Goal: Task Accomplishment & Management: Complete application form

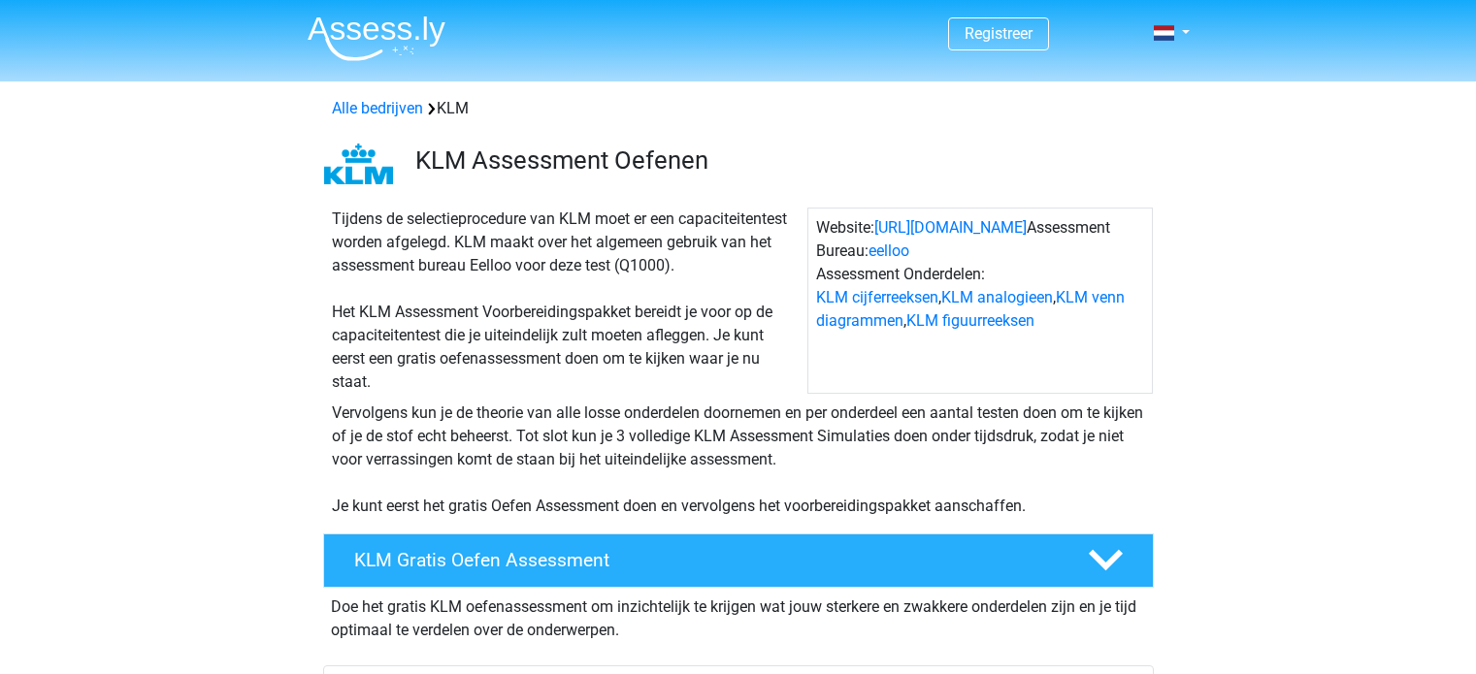
scroll to position [248, 0]
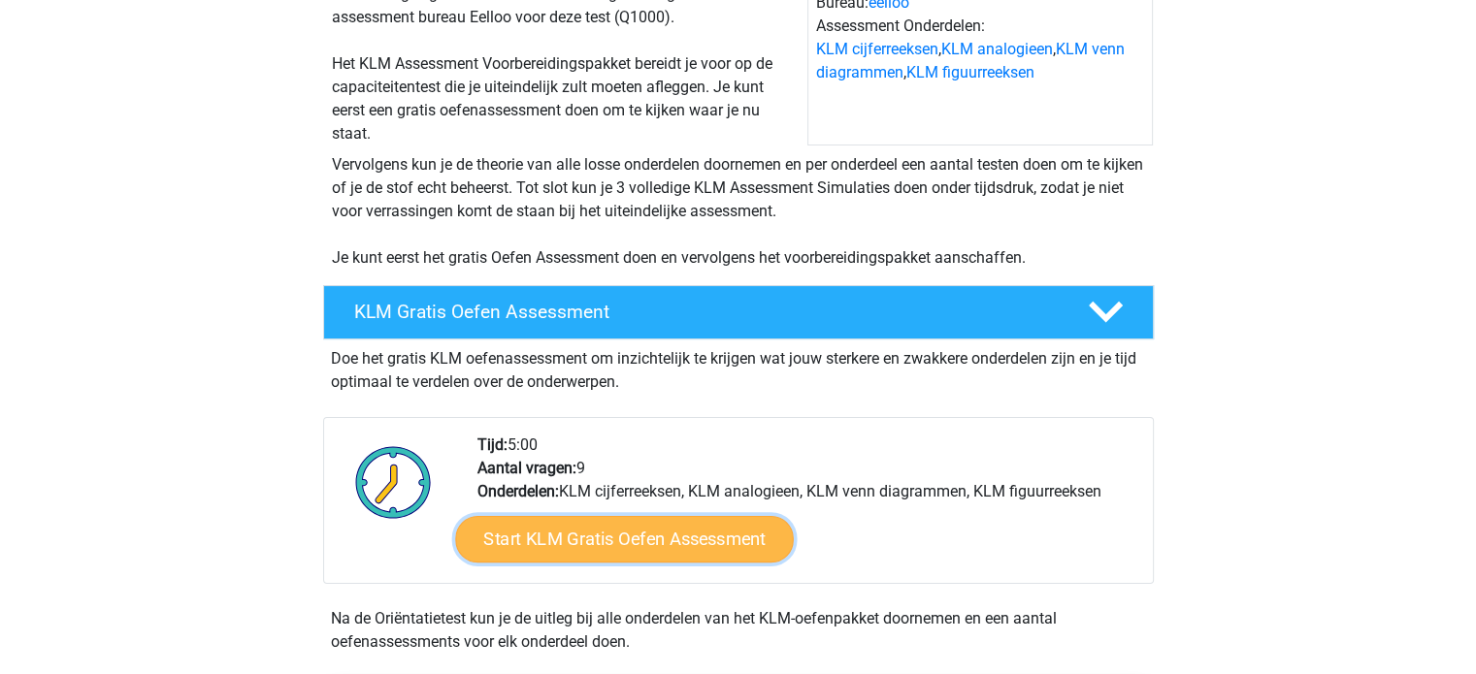
click at [522, 536] on link "Start KLM Gratis Oefen Assessment" at bounding box center [624, 538] width 338 height 47
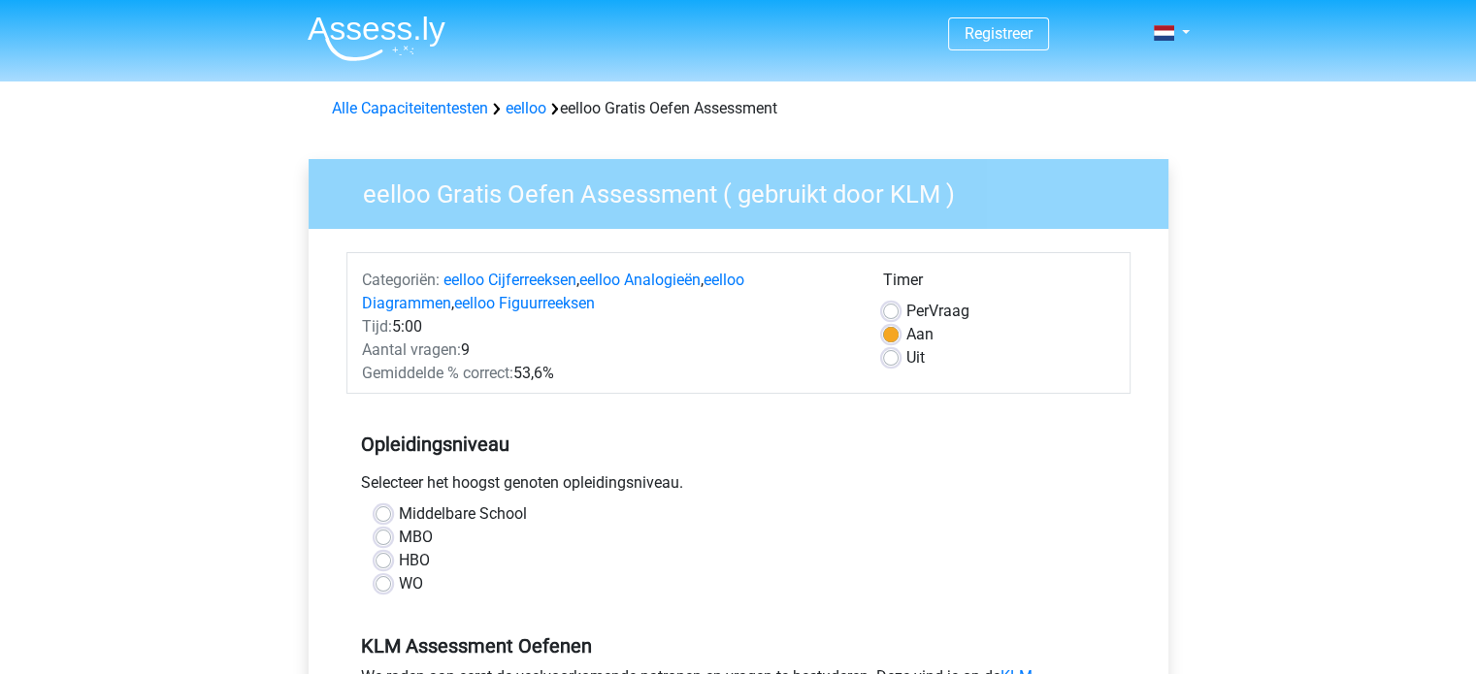
scroll to position [248, 0]
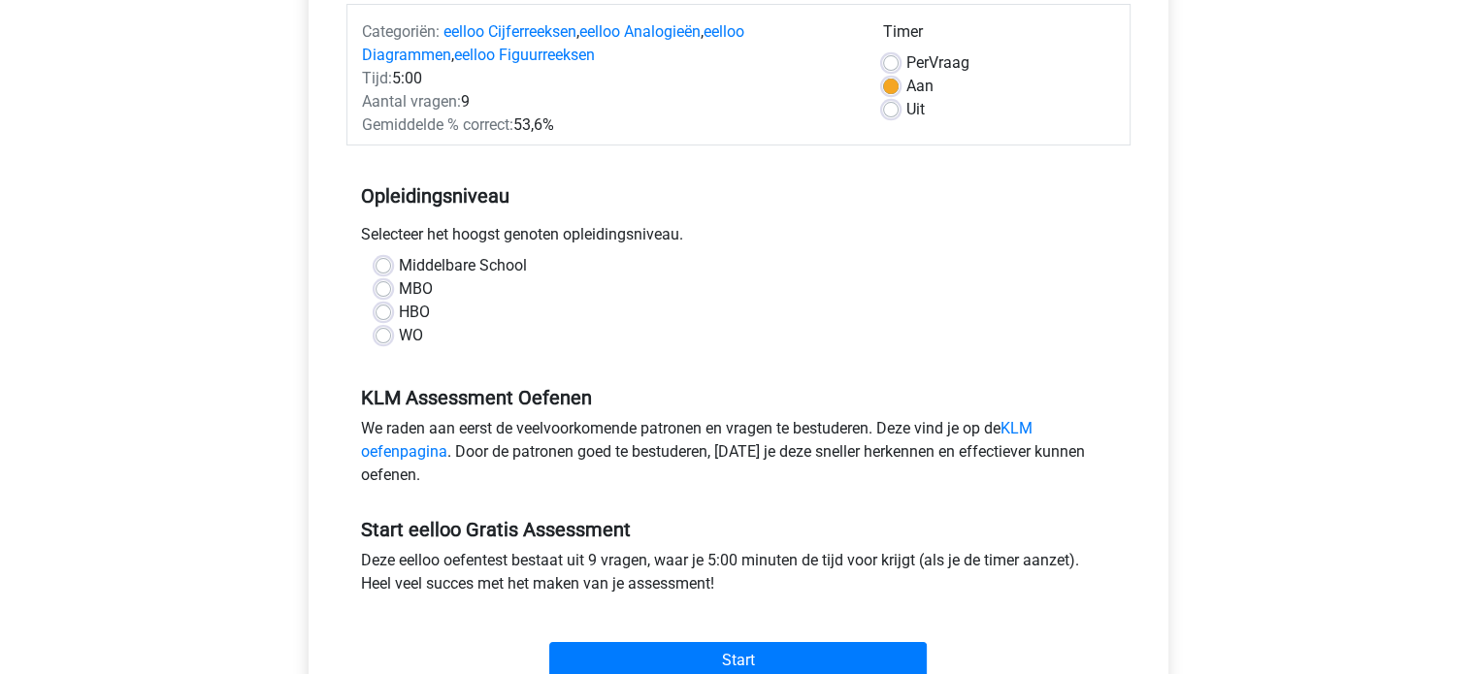
click at [391, 268] on div "Middelbare School" at bounding box center [738, 265] width 726 height 23
click at [399, 264] on label "Middelbare School" at bounding box center [463, 265] width 128 height 23
click at [389, 264] on input "Middelbare School" at bounding box center [383, 263] width 16 height 19
radio input "true"
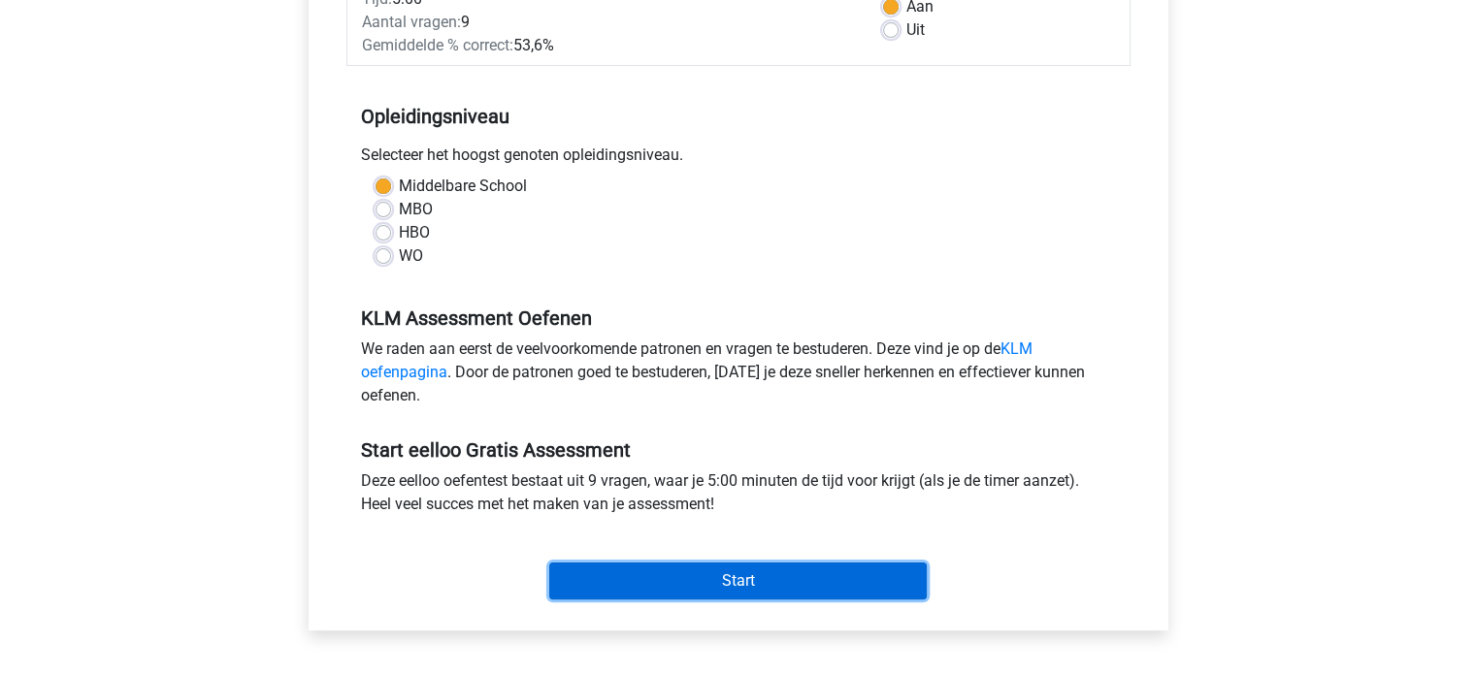
click at [688, 592] on input "Start" at bounding box center [737, 581] width 377 height 37
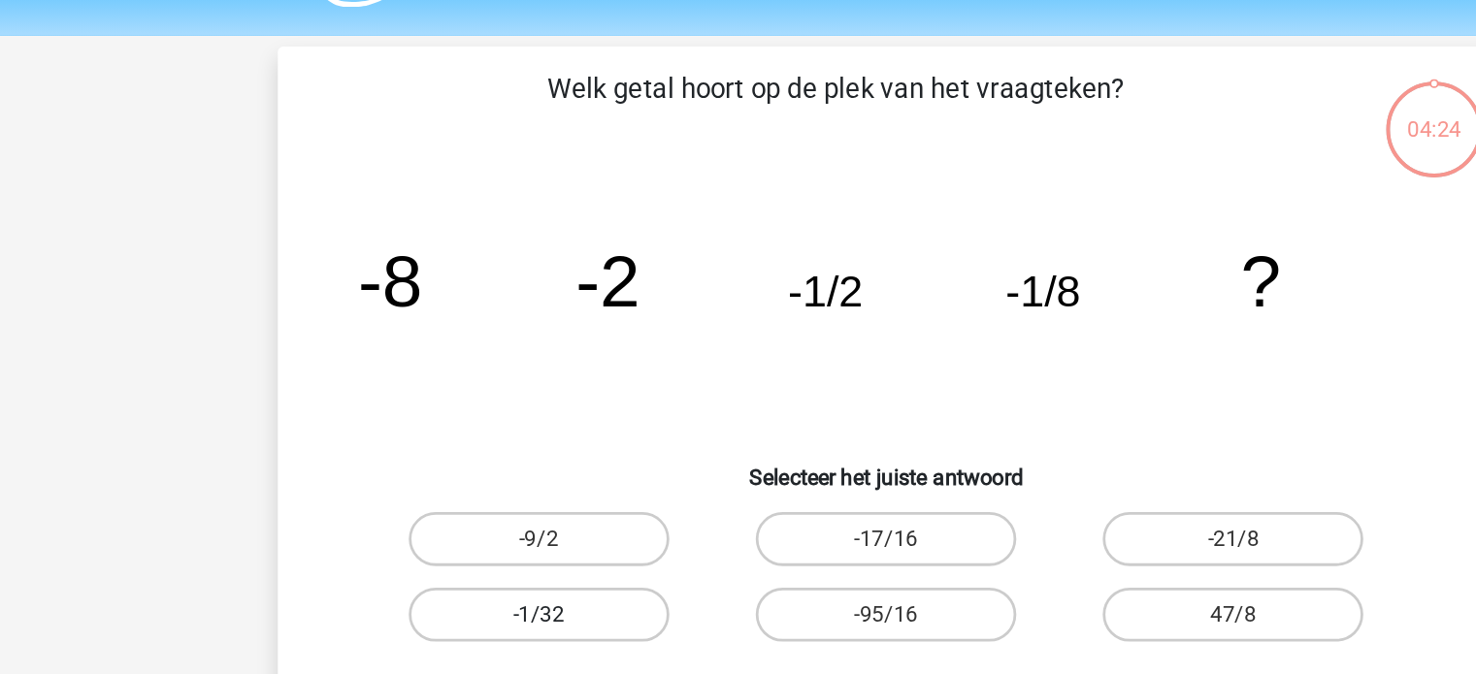
click at [499, 494] on label "-1/32" at bounding box center [488, 497] width 187 height 39
click at [499, 498] on input "-1/32" at bounding box center [494, 504] width 13 height 13
radio input "true"
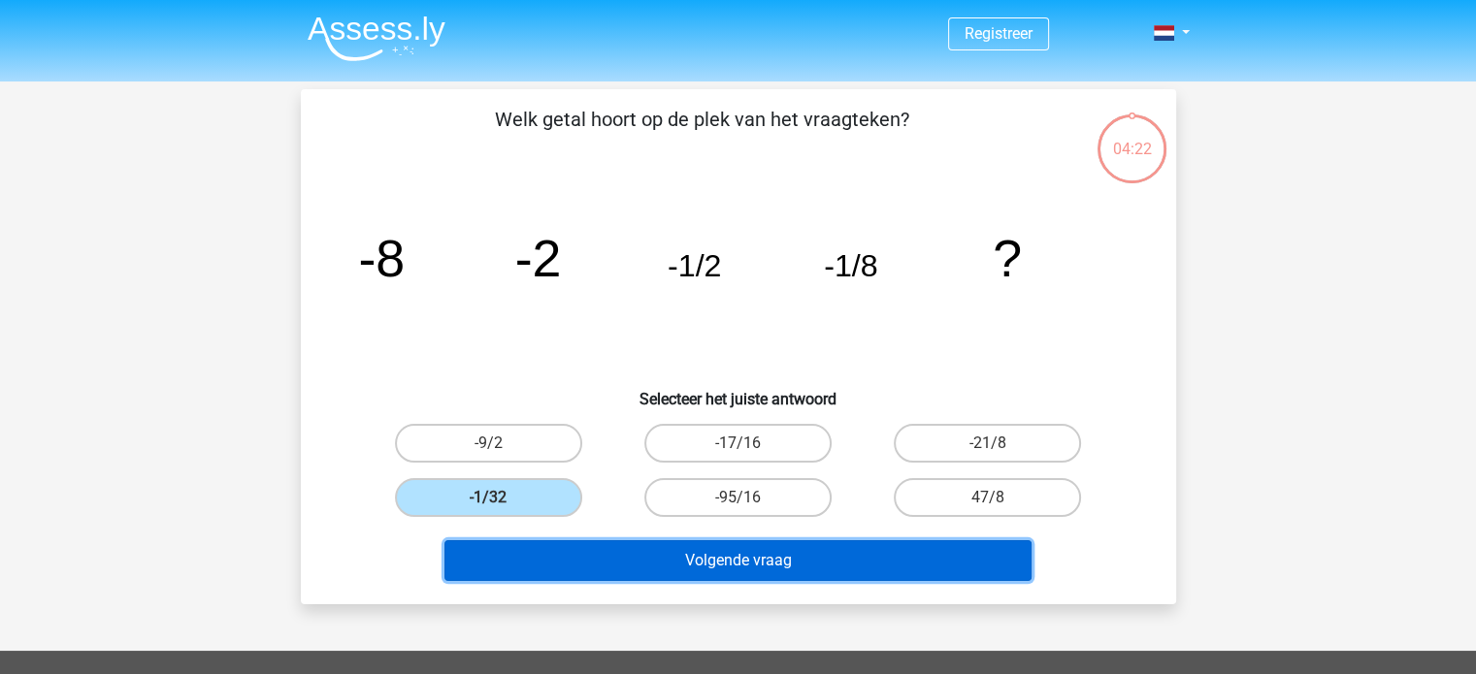
click at [827, 557] on button "Volgende vraag" at bounding box center [737, 560] width 587 height 41
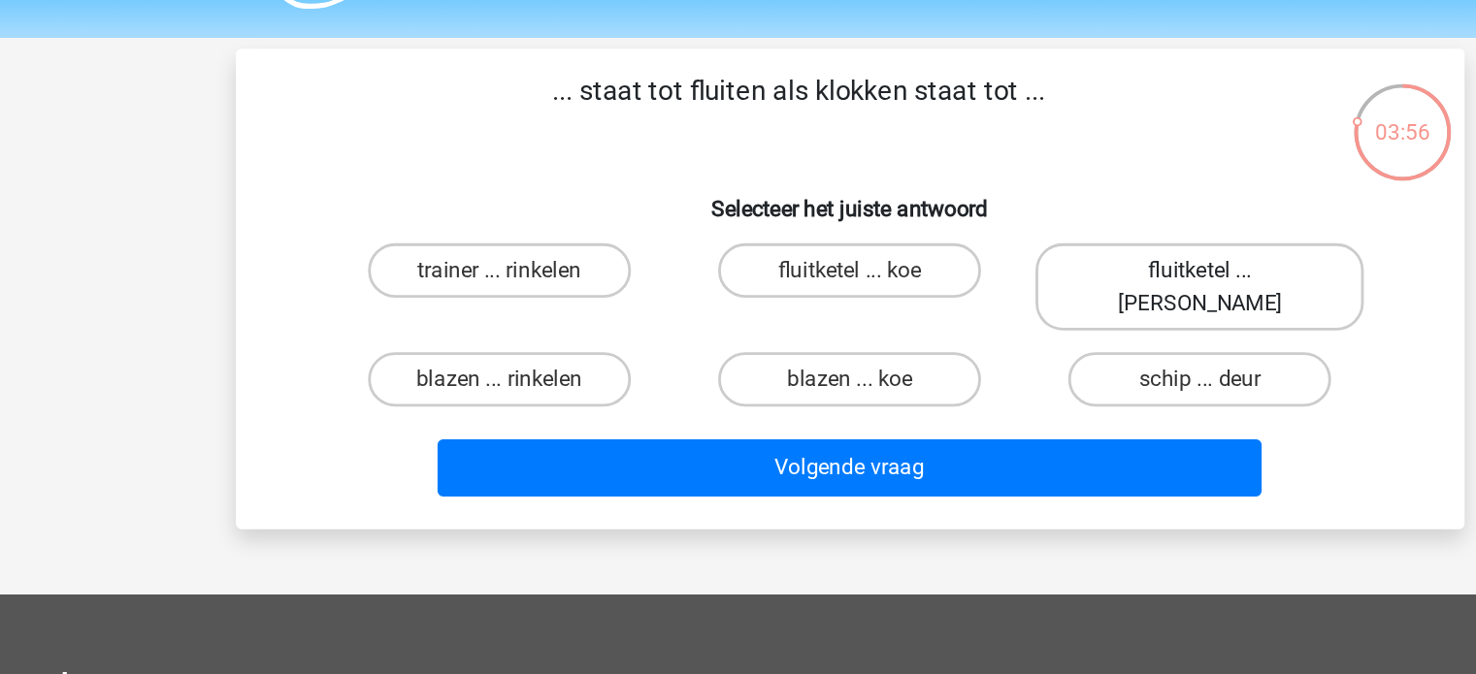
click at [928, 254] on label "fluitketel ... luiden" at bounding box center [987, 259] width 234 height 62
click at [988, 254] on input "fluitketel ... luiden" at bounding box center [994, 253] width 13 height 13
radio input "true"
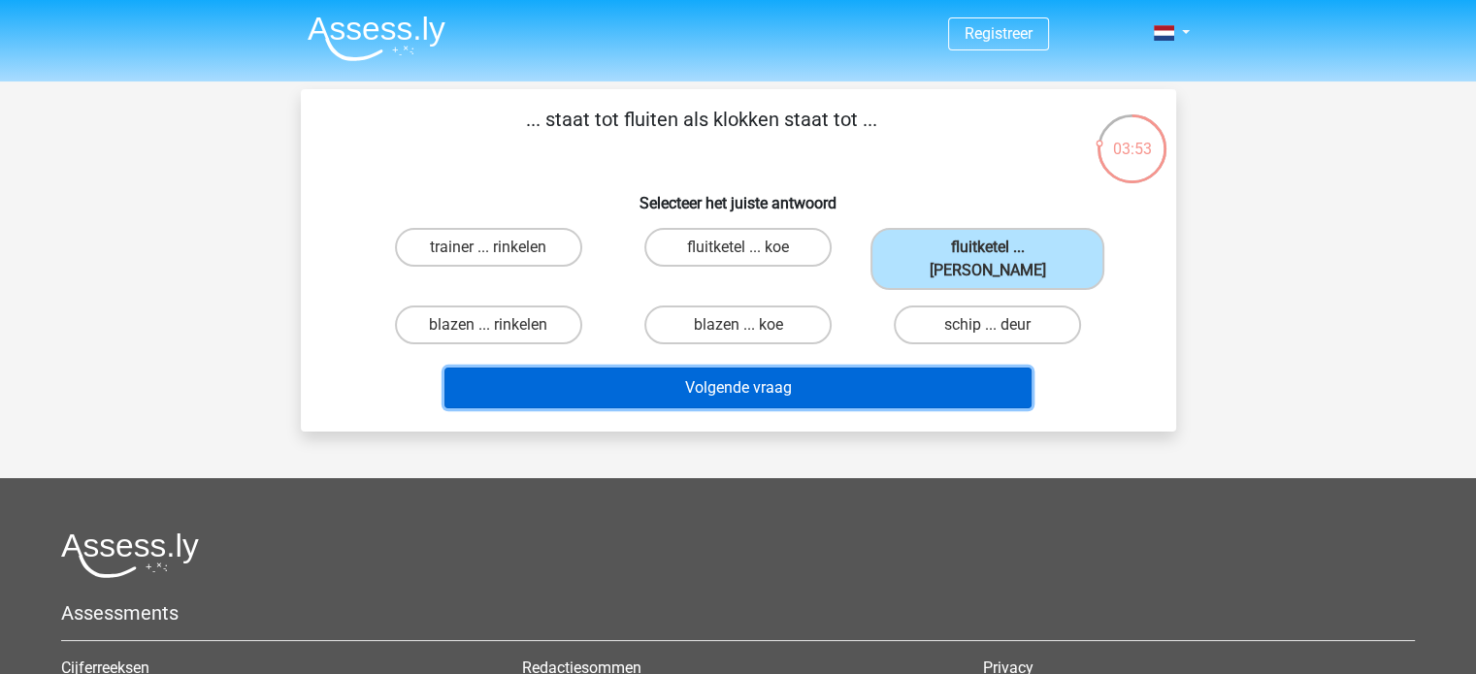
click at [900, 372] on button "Volgende vraag" at bounding box center [737, 388] width 587 height 41
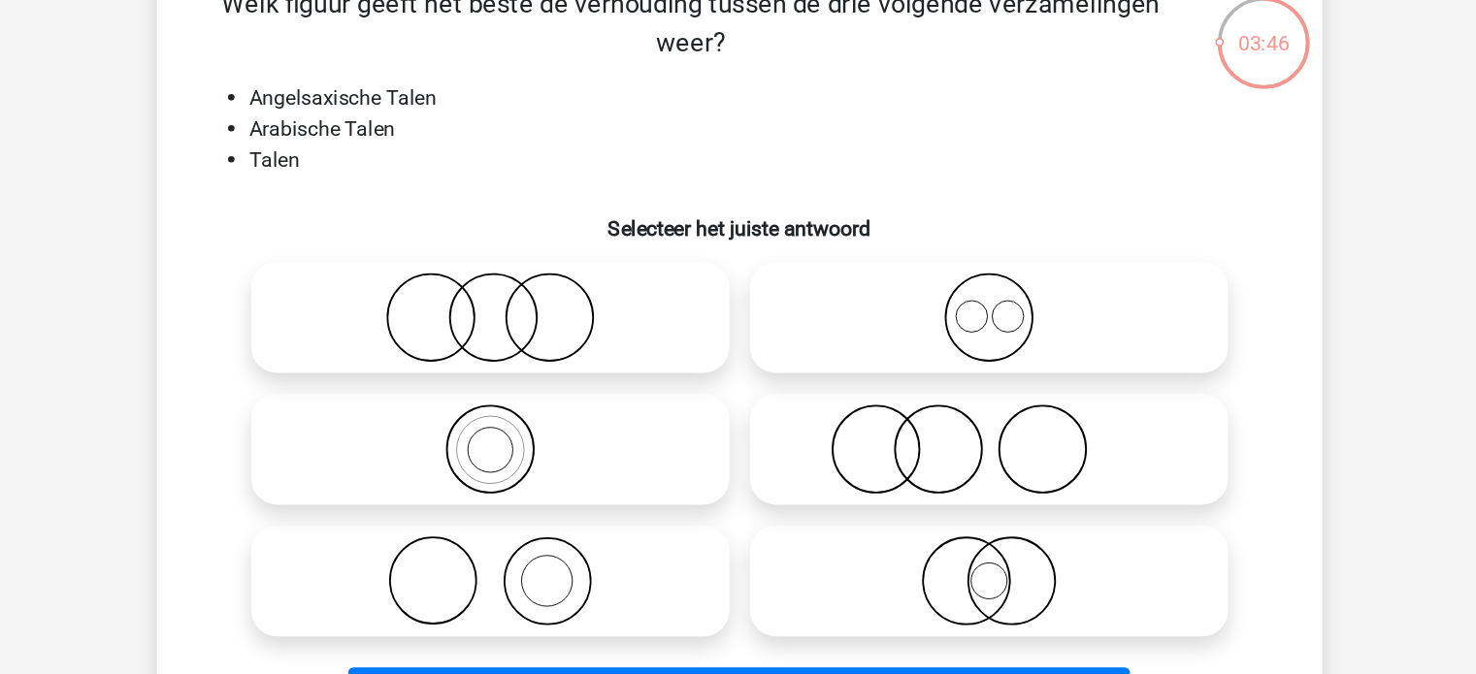
scroll to position [49, 0]
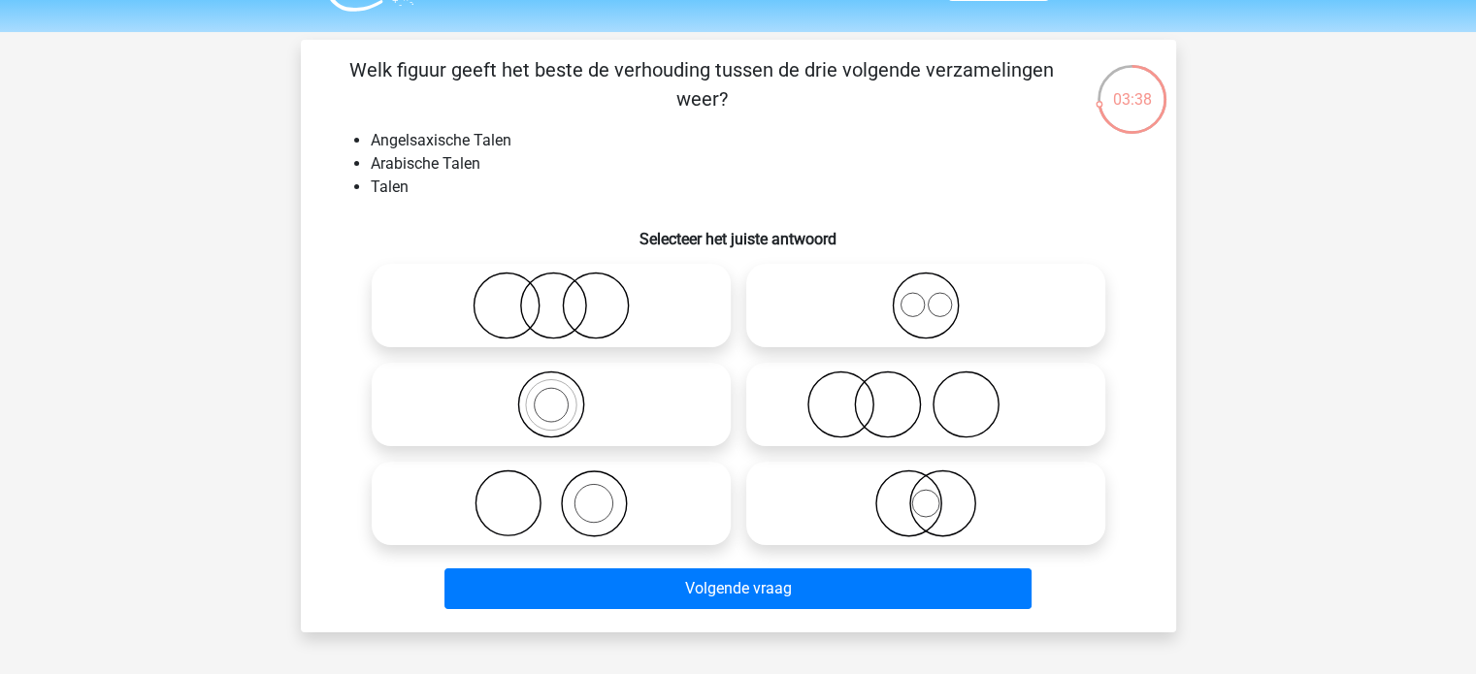
click at [882, 293] on icon at bounding box center [925, 306] width 343 height 68
click at [925, 293] on input "radio" at bounding box center [931, 289] width 13 height 13
radio input "true"
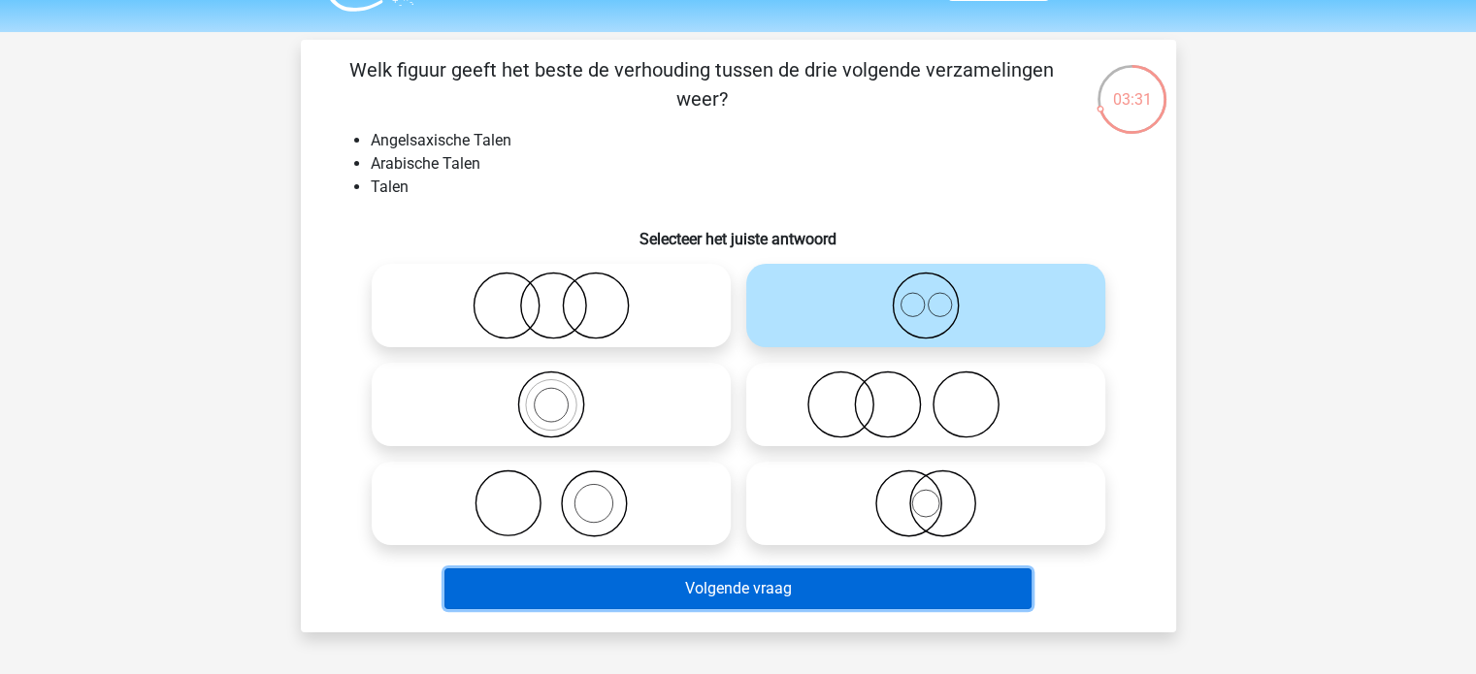
click at [709, 580] on button "Volgende vraag" at bounding box center [737, 588] width 587 height 41
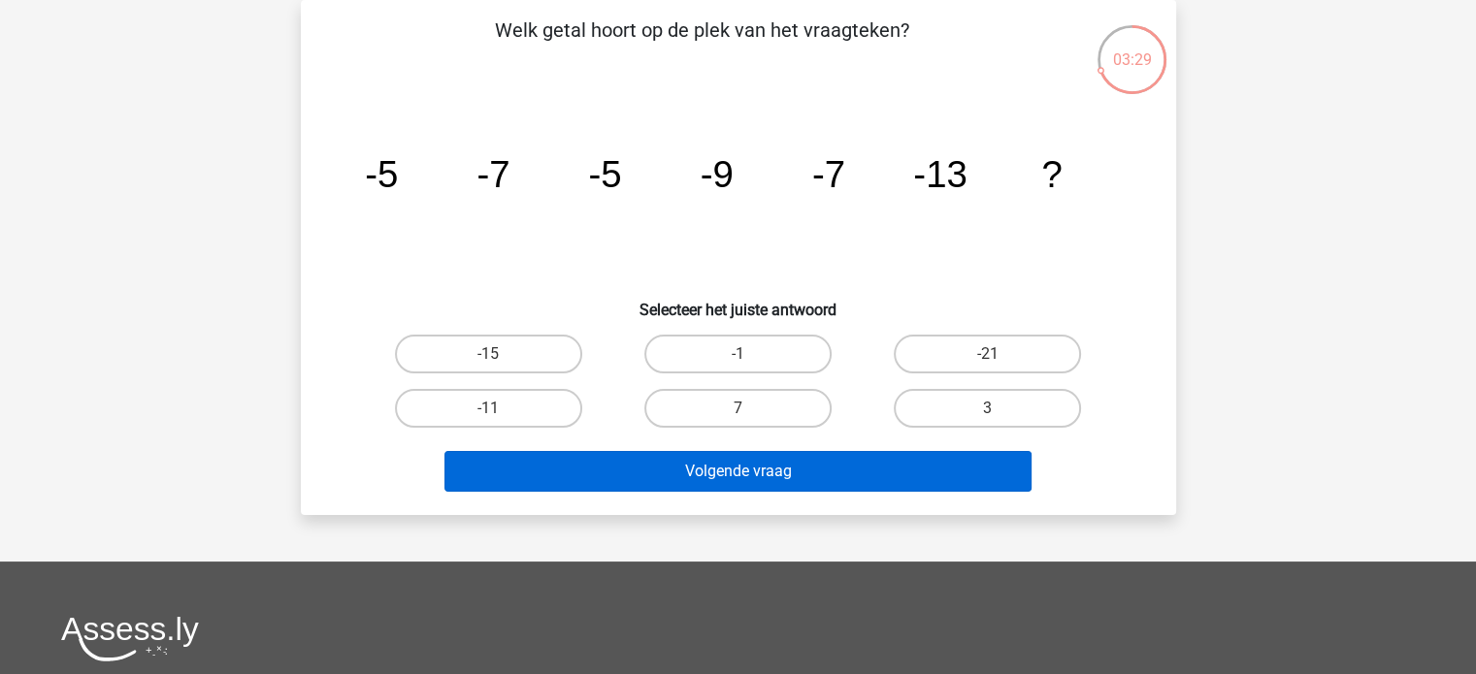
scroll to position [0, 0]
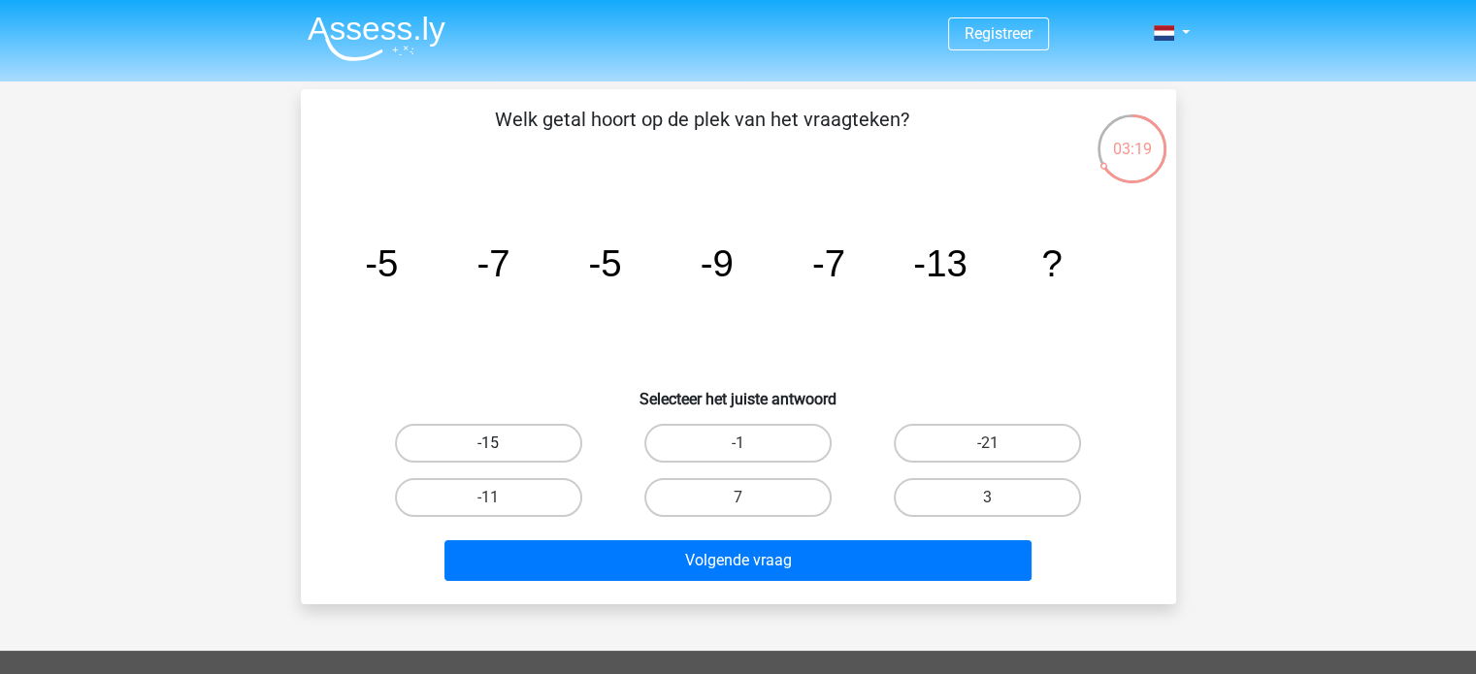
click at [496, 441] on label "-15" at bounding box center [488, 443] width 187 height 39
click at [496, 443] on input "-15" at bounding box center [494, 449] width 13 height 13
radio input "true"
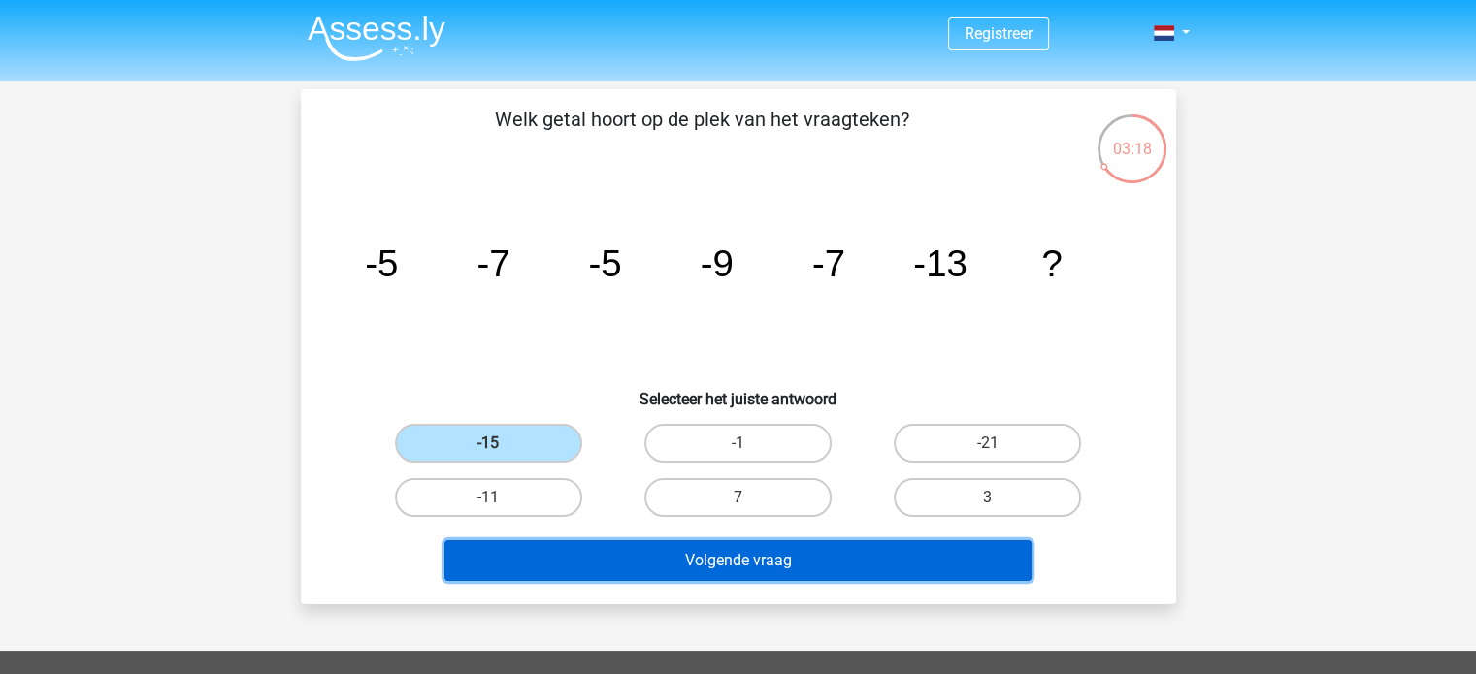
click at [745, 564] on button "Volgende vraag" at bounding box center [737, 560] width 587 height 41
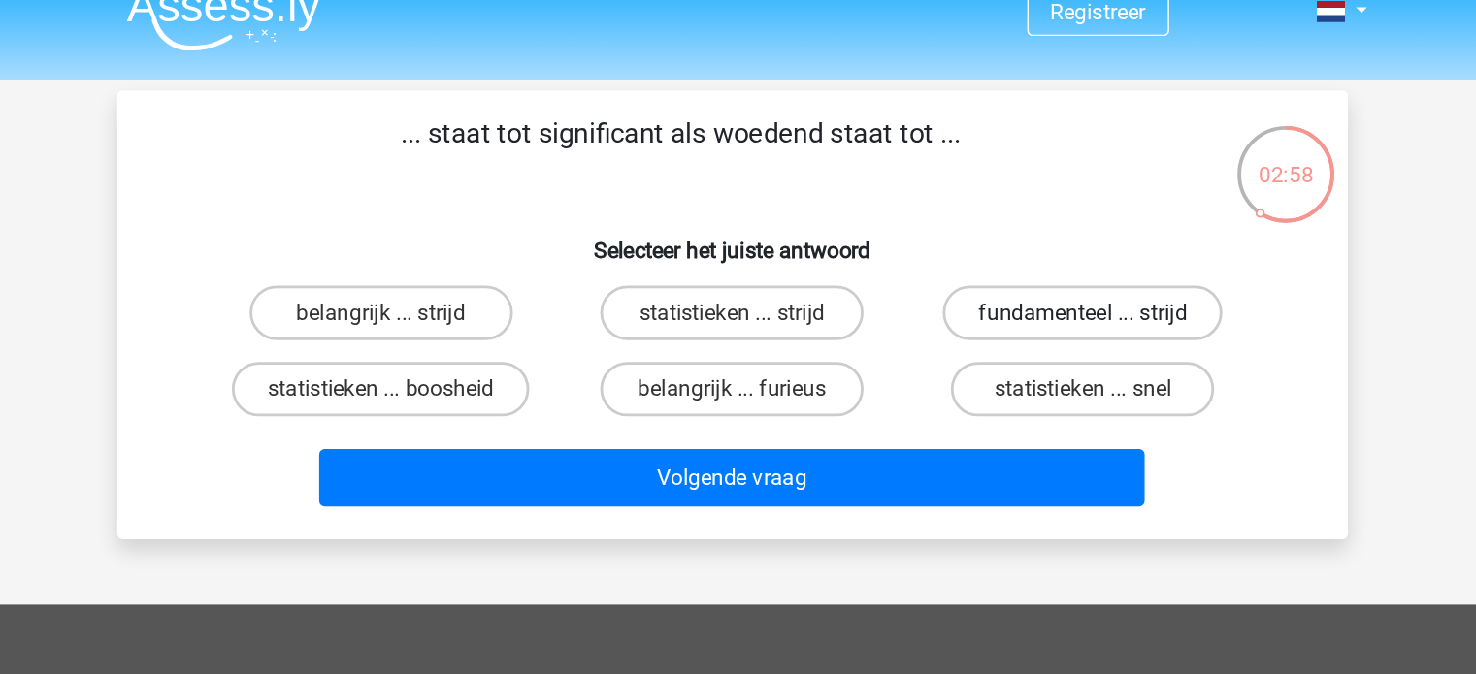
click at [925, 243] on label "fundamenteel ... strijd" at bounding box center [987, 247] width 199 height 39
click at [988, 247] on input "fundamenteel ... strijd" at bounding box center [994, 253] width 13 height 13
radio input "true"
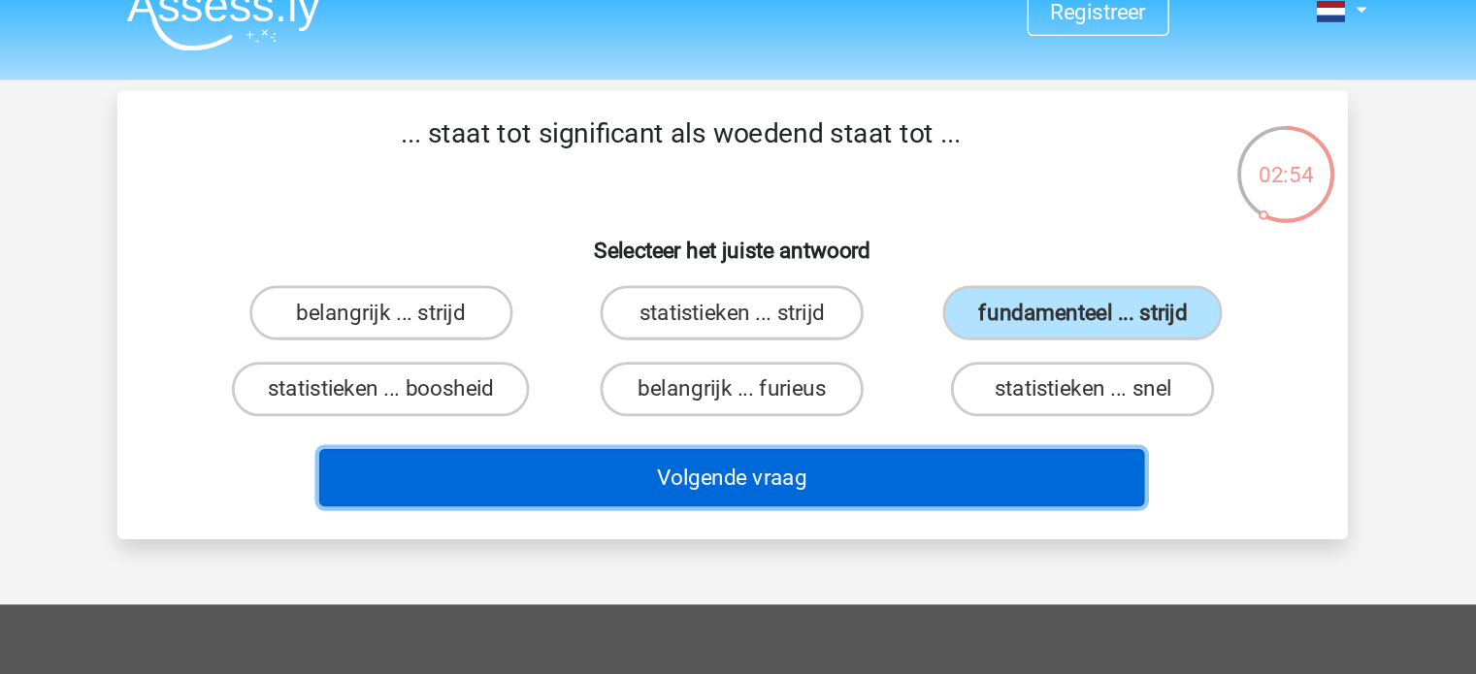
click at [949, 356] on button "Volgende vraag" at bounding box center [737, 364] width 587 height 41
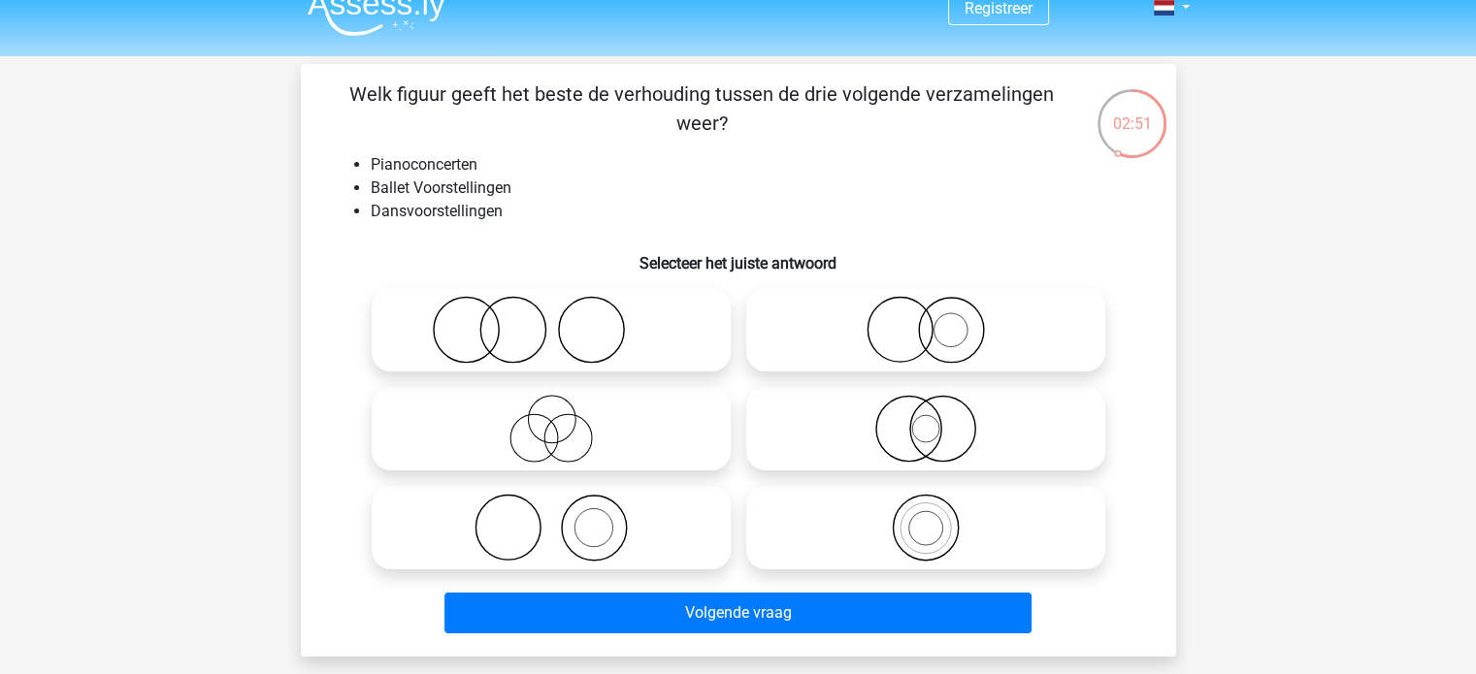
scroll to position [49, 0]
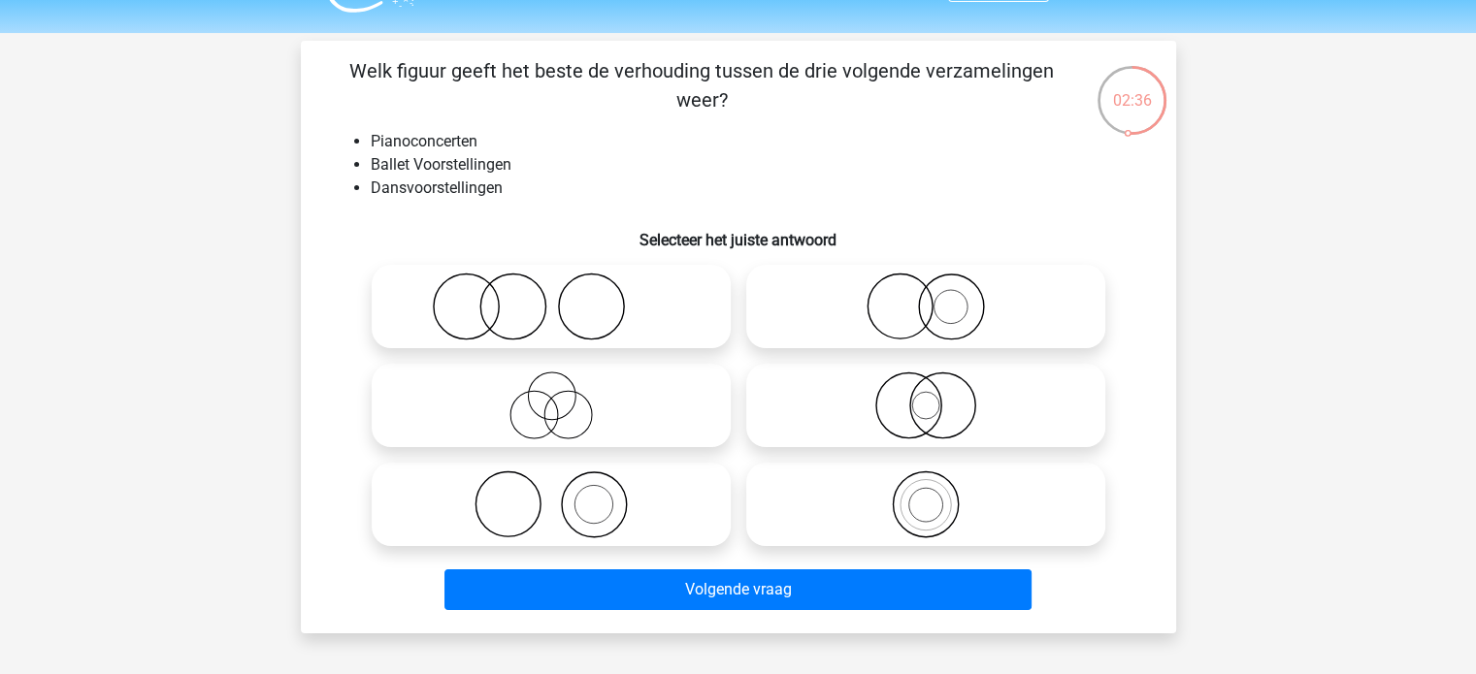
click at [576, 391] on icon at bounding box center [550, 406] width 343 height 68
click at [564, 391] on input "radio" at bounding box center [557, 389] width 13 height 13
radio input "true"
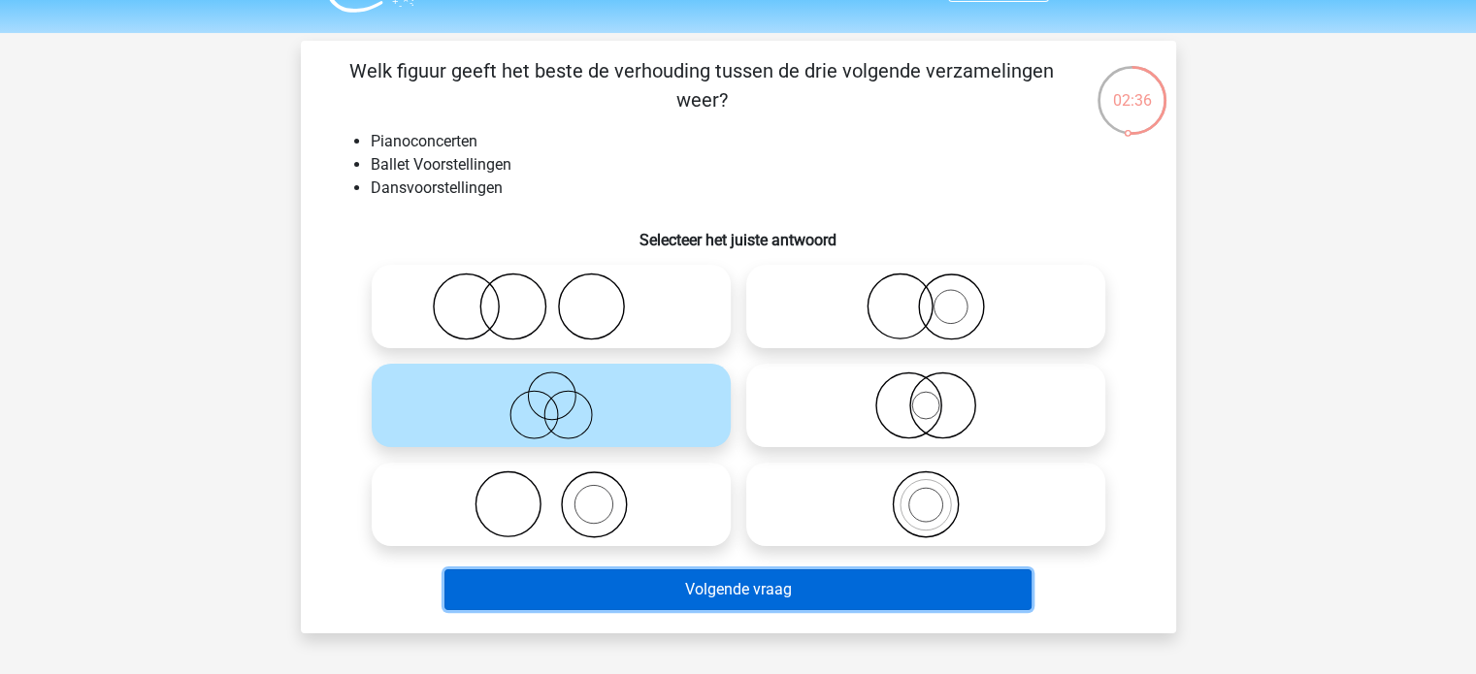
click at [813, 603] on button "Volgende vraag" at bounding box center [737, 589] width 587 height 41
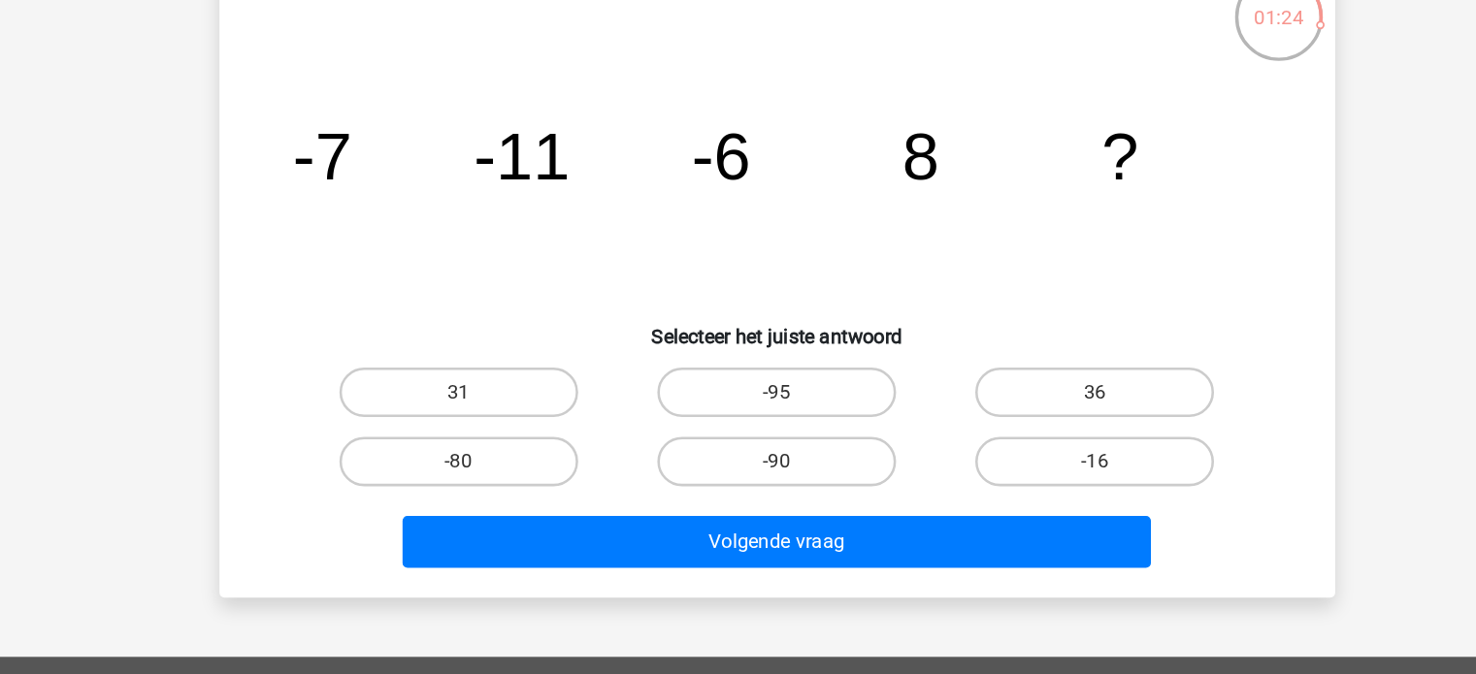
scroll to position [43, 0]
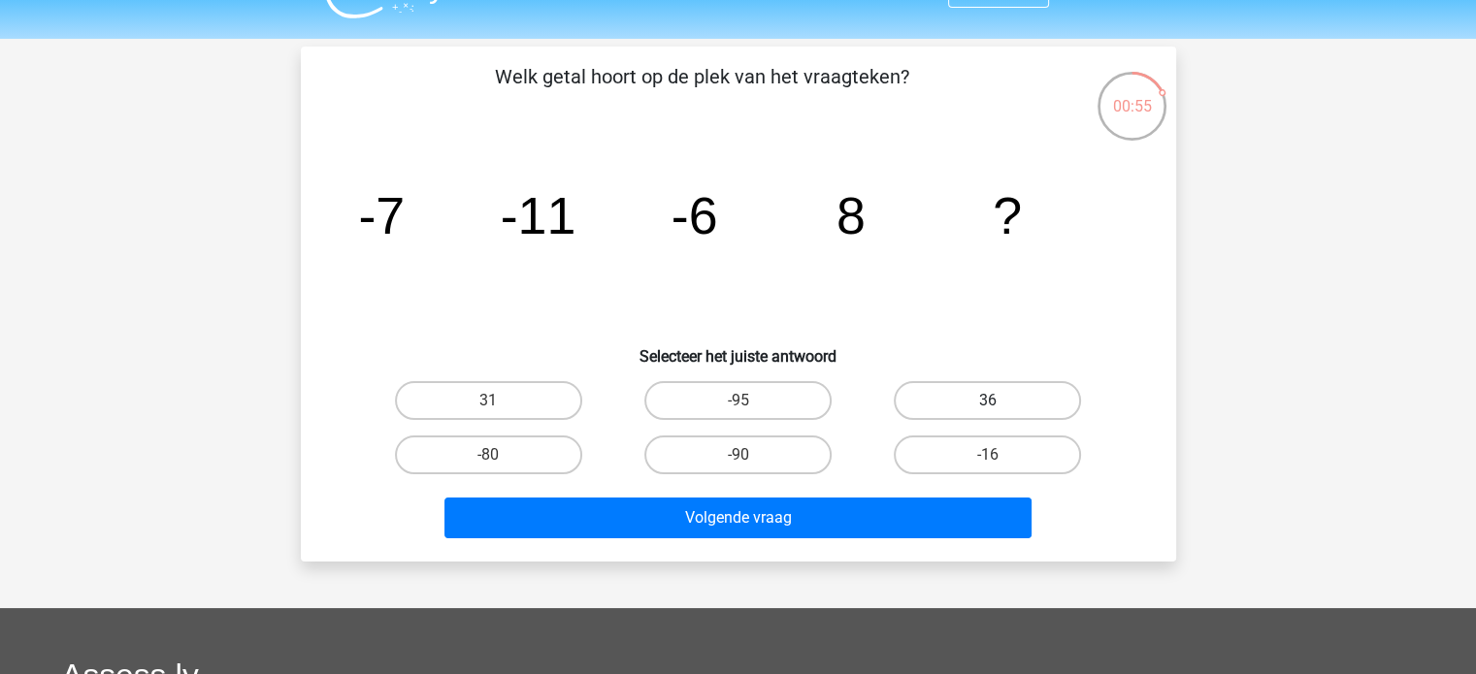
click at [986, 414] on label "36" at bounding box center [986, 400] width 187 height 39
click at [988, 413] on input "36" at bounding box center [994, 407] width 13 height 13
radio input "true"
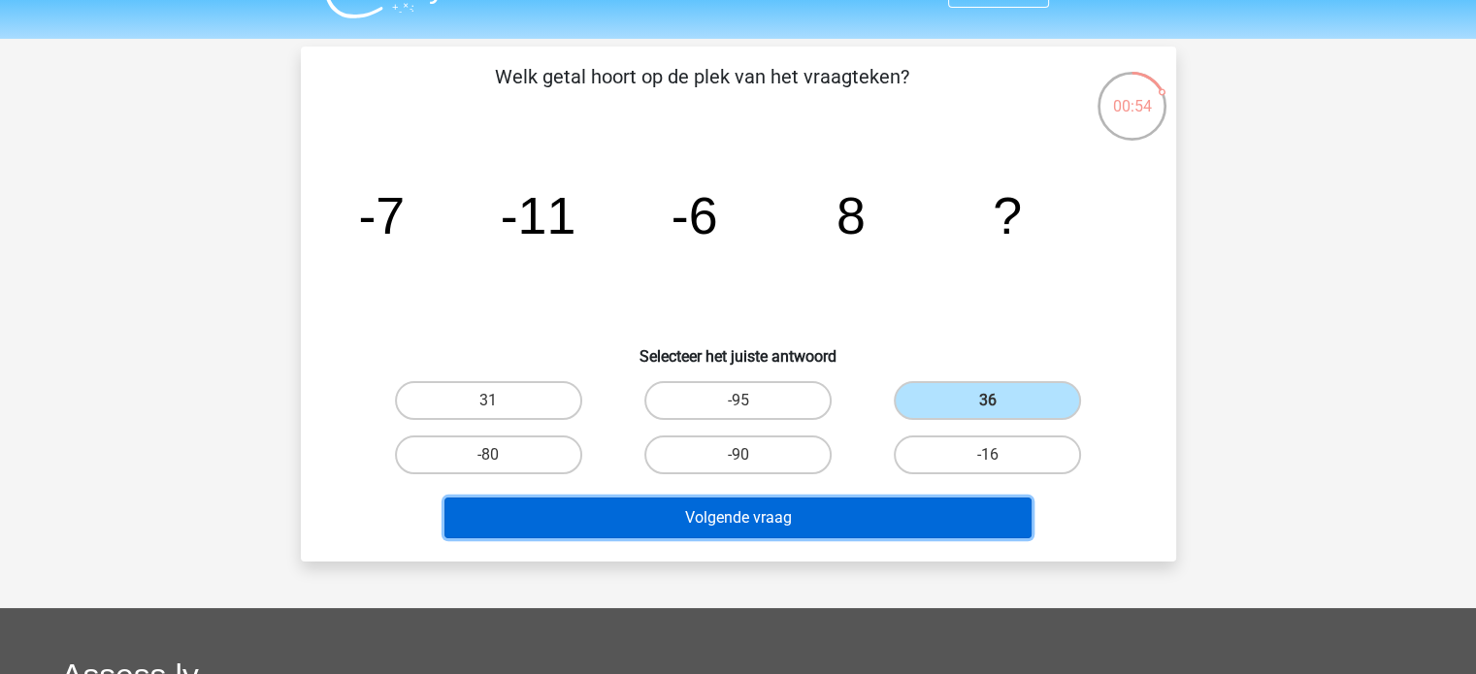
click at [860, 517] on button "Volgende vraag" at bounding box center [737, 518] width 587 height 41
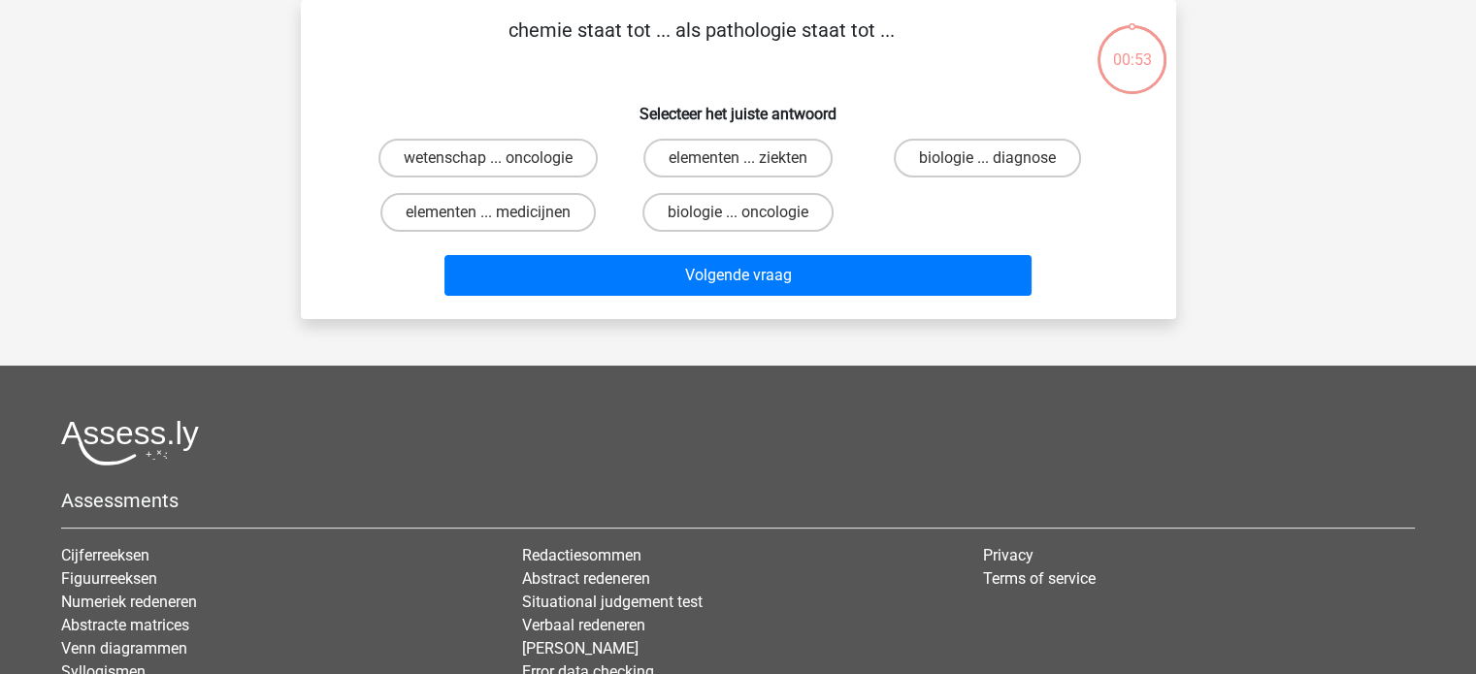
scroll to position [0, 0]
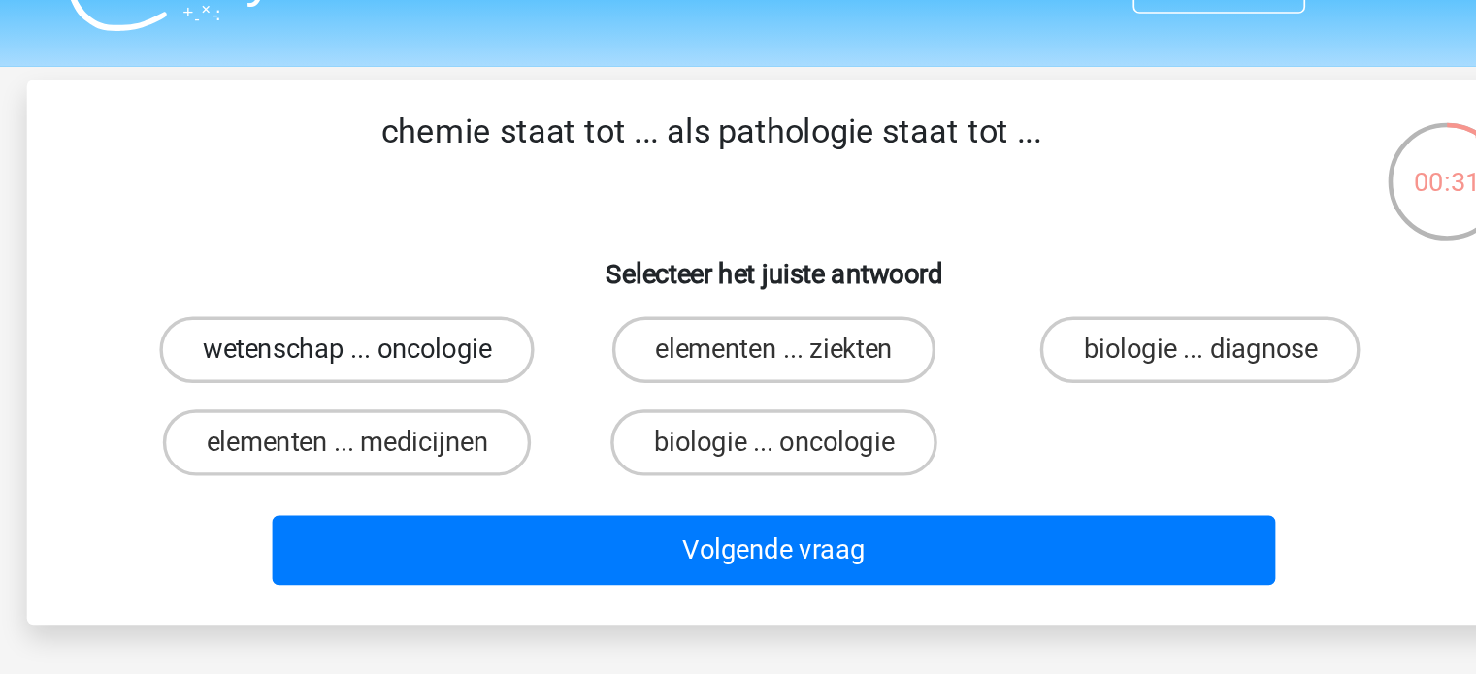
click at [452, 255] on label "wetenschap ... oncologie" at bounding box center [487, 247] width 219 height 39
click at [488, 255] on input "wetenschap ... oncologie" at bounding box center [494, 253] width 13 height 13
radio input "true"
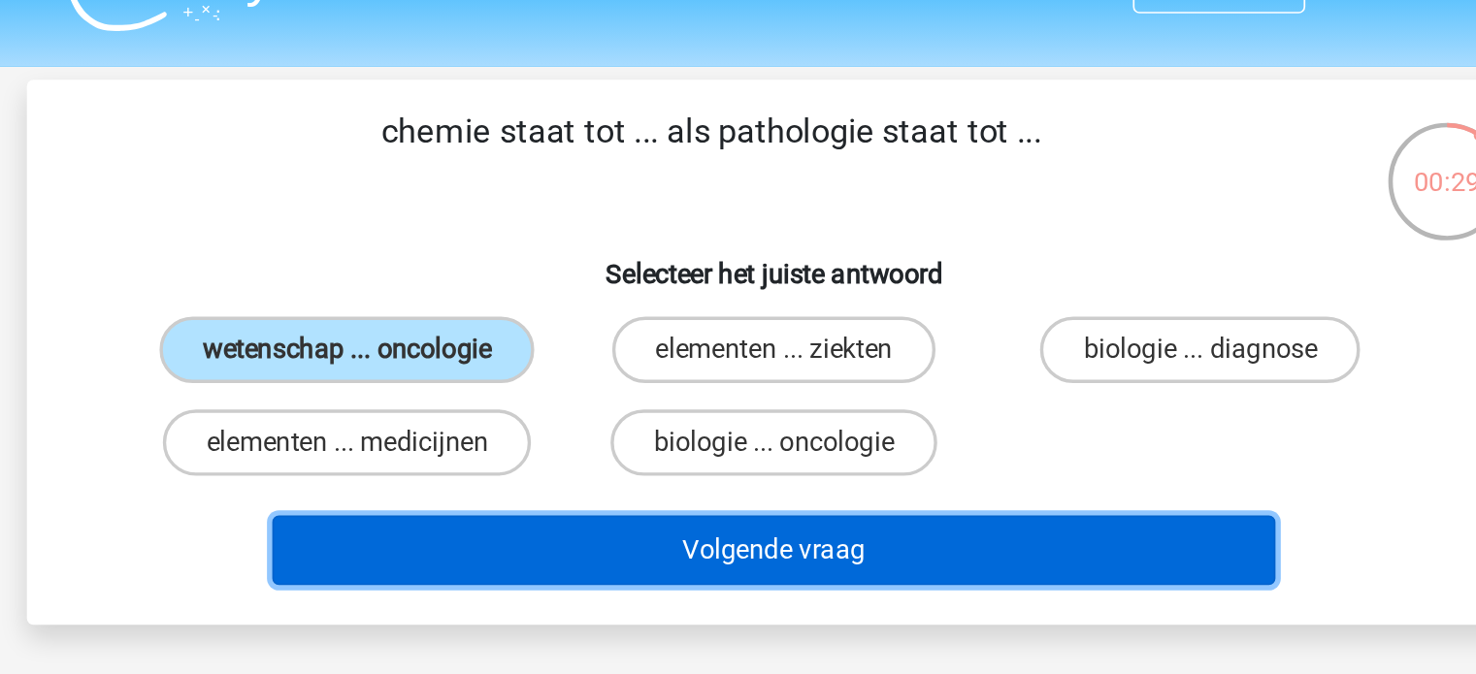
click at [636, 376] on button "Volgende vraag" at bounding box center [737, 364] width 587 height 41
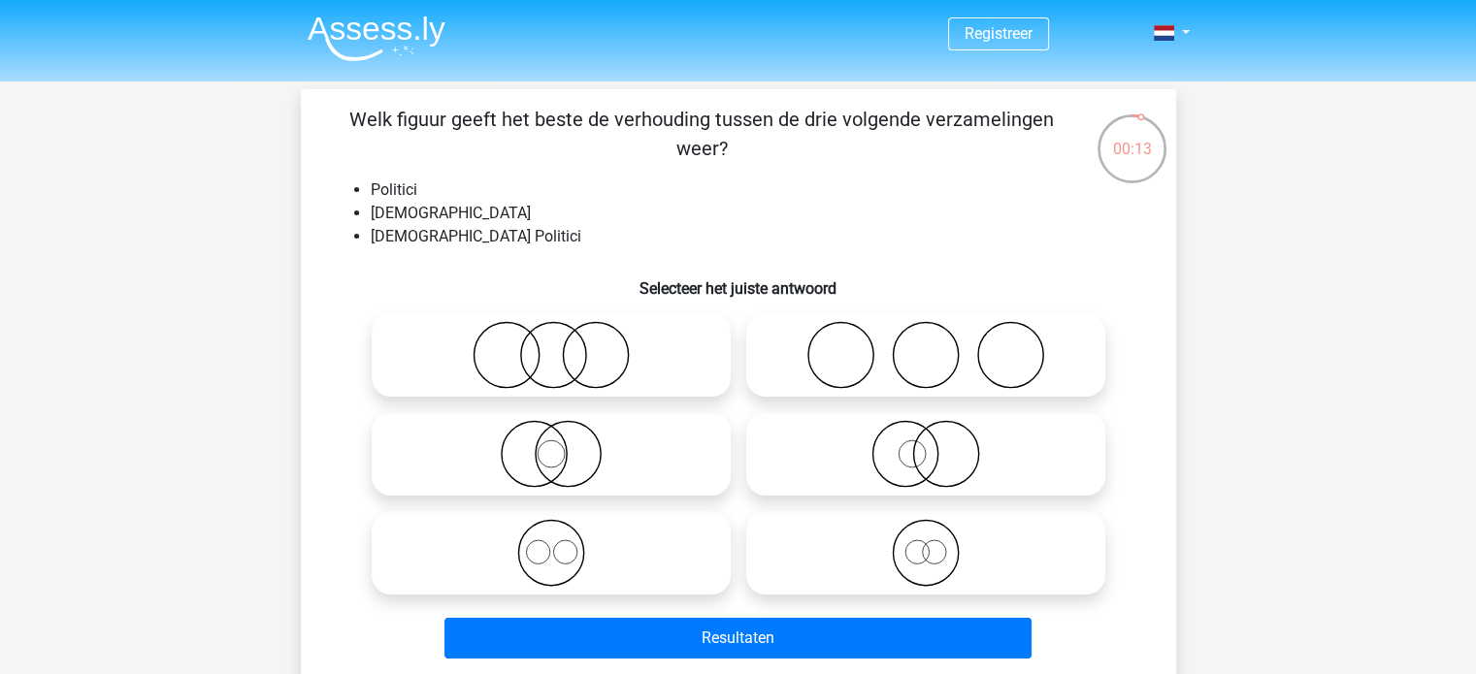
click at [536, 441] on circle at bounding box center [567, 454] width 65 height 65
click at [551, 441] on input "radio" at bounding box center [557, 438] width 13 height 13
radio input "true"
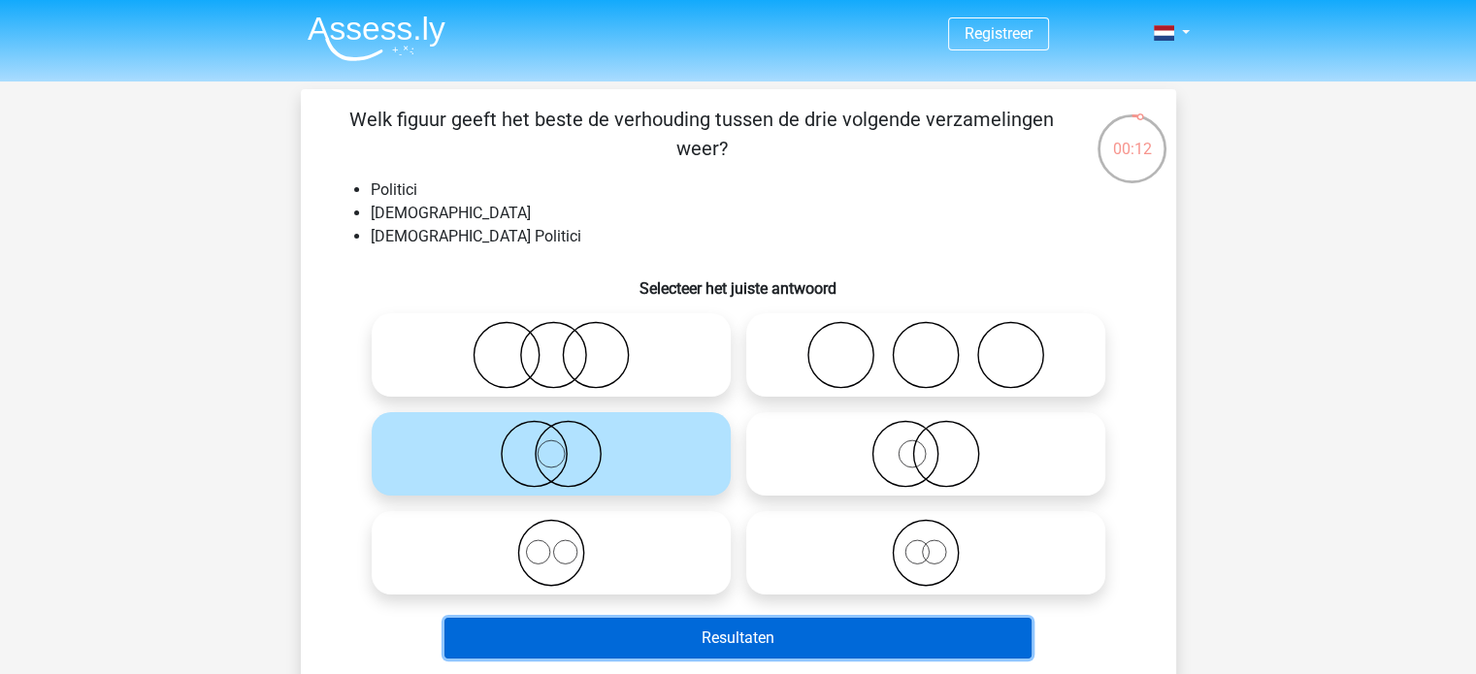
click at [761, 627] on button "Resultaten" at bounding box center [737, 638] width 587 height 41
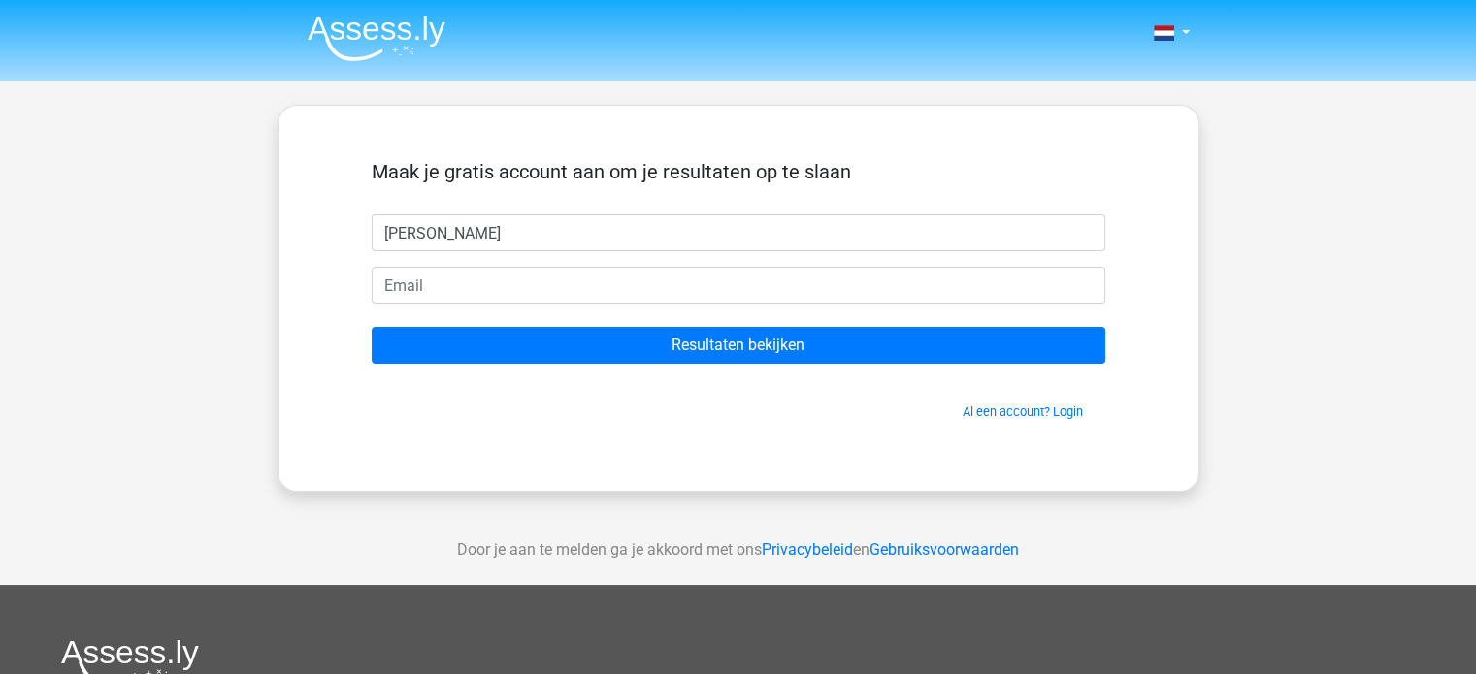
type input "Qiwei"
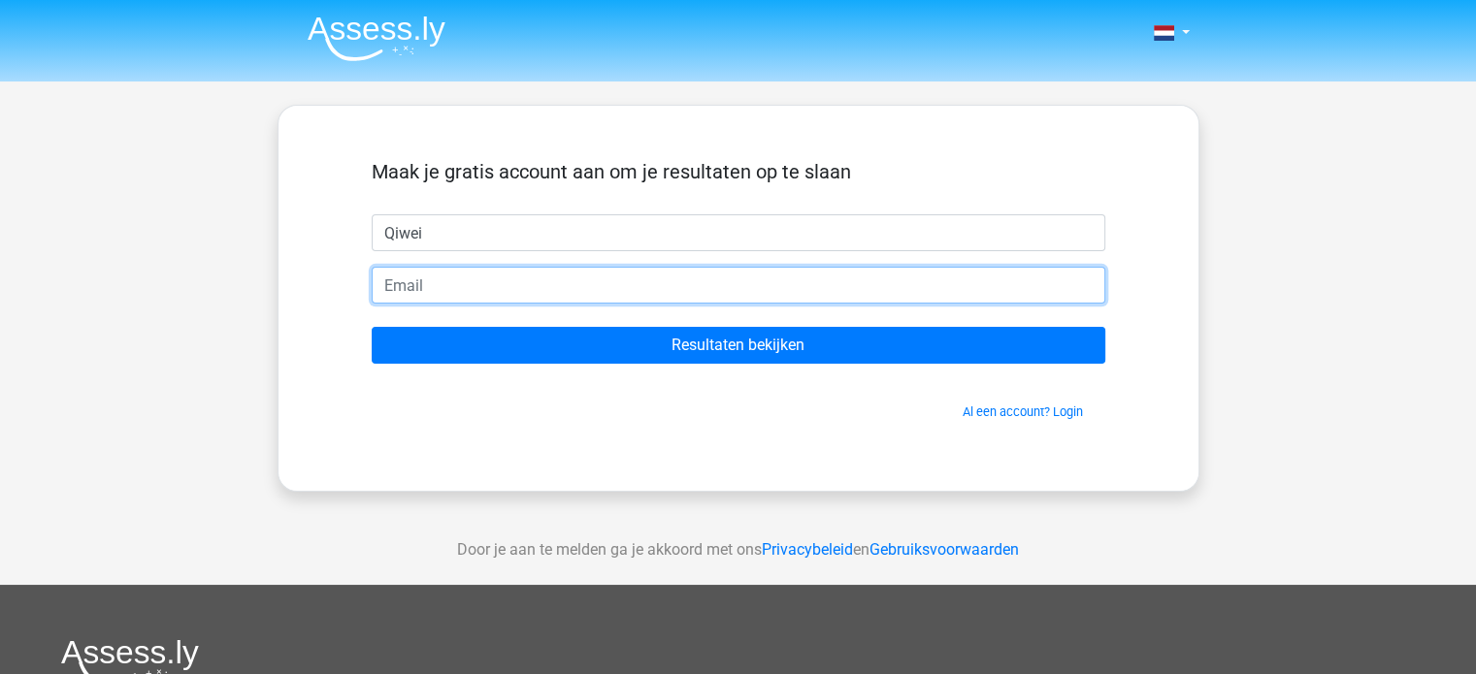
click at [566, 287] on input "email" at bounding box center [738, 285] width 733 height 37
type input "[DOMAIN_NAME][EMAIL_ADDRESS][DOMAIN_NAME]"
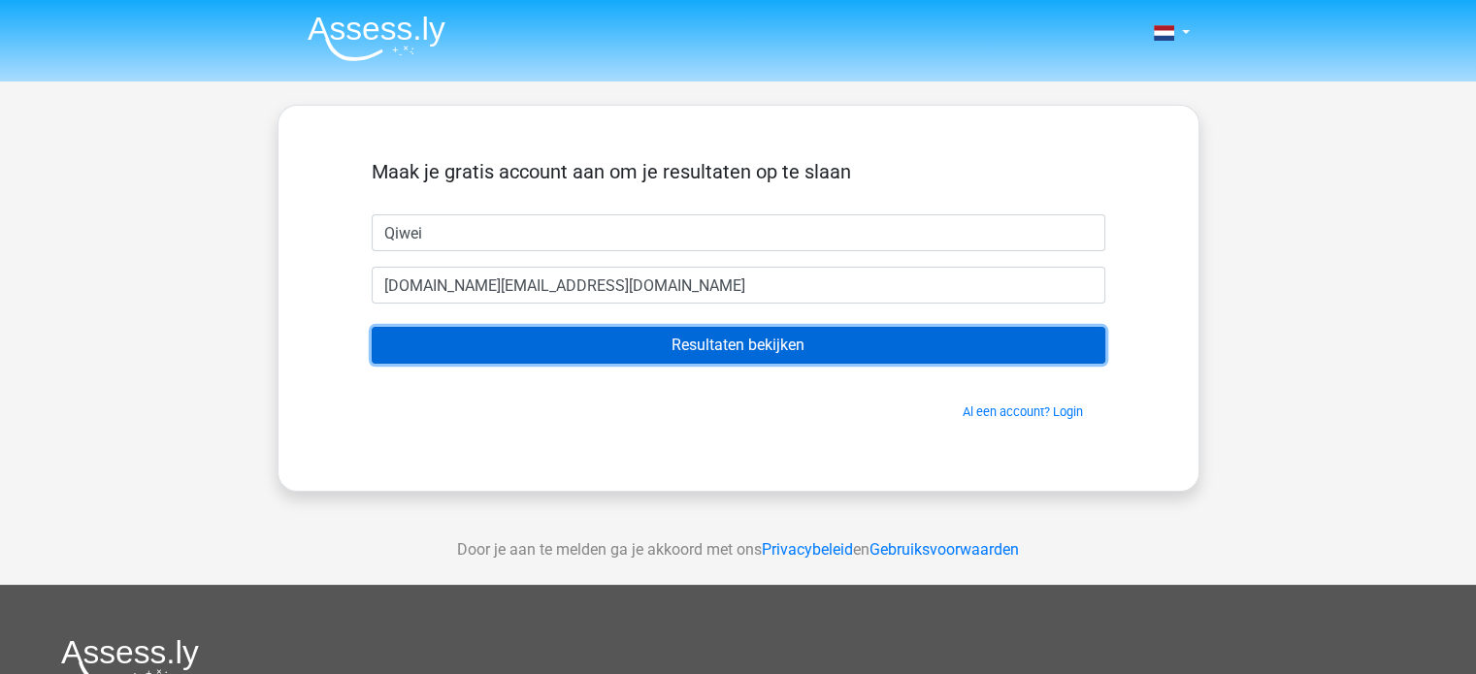
click at [617, 346] on input "Resultaten bekijken" at bounding box center [738, 345] width 733 height 37
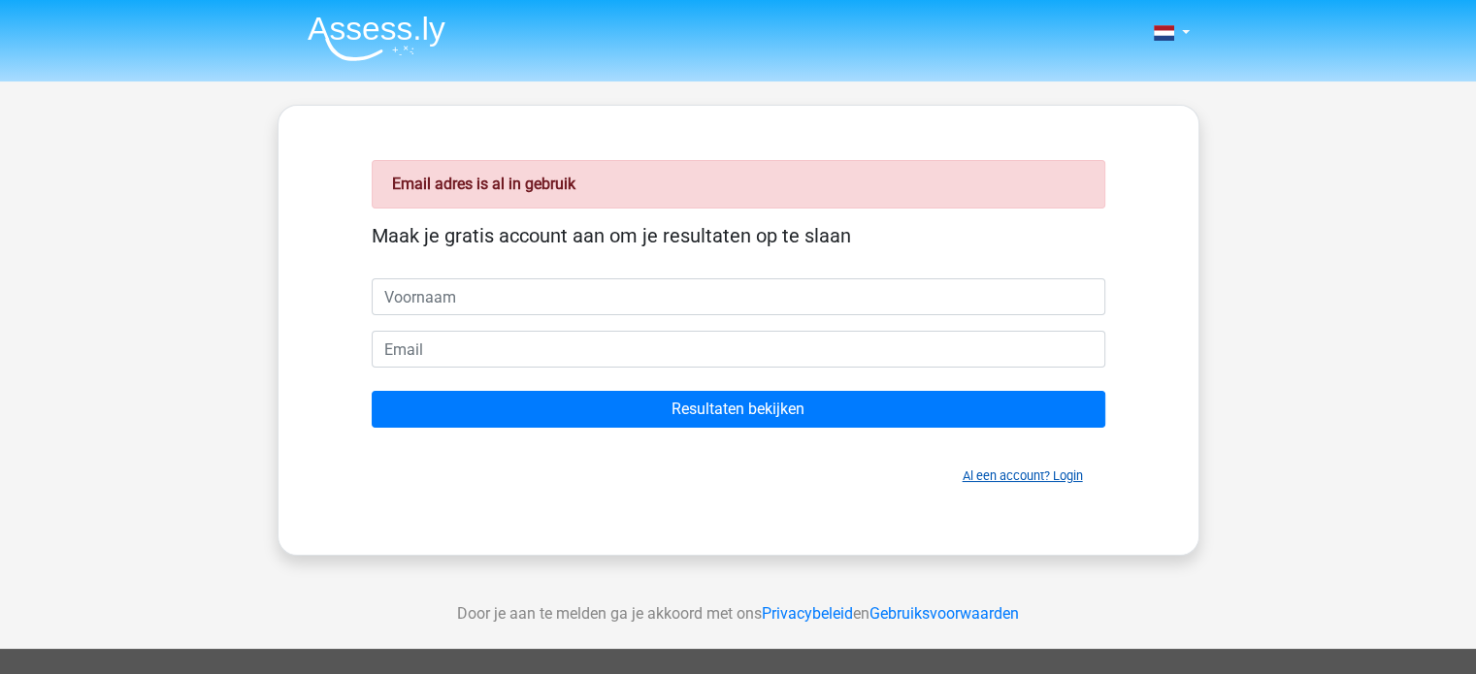
click at [976, 476] on link "Al een account? Login" at bounding box center [1022, 476] width 120 height 15
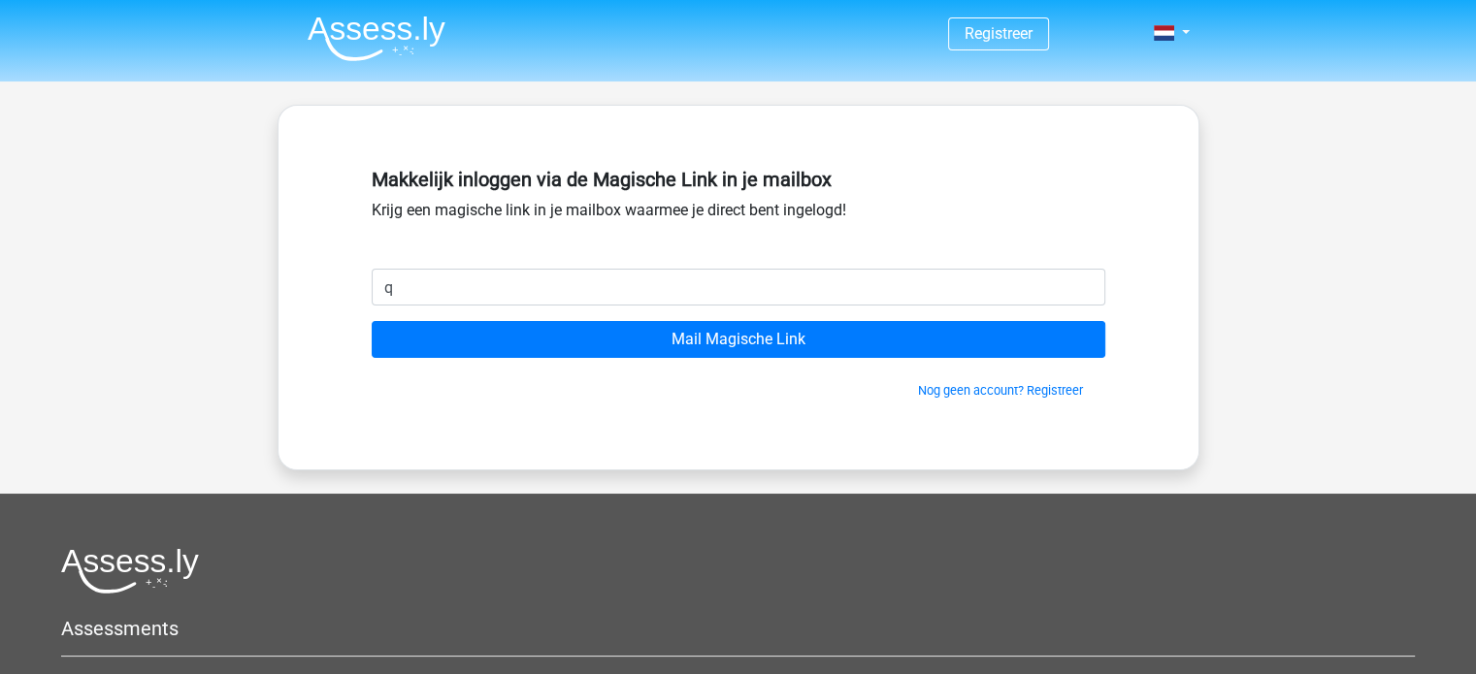
type input "[DOMAIN_NAME][EMAIL_ADDRESS][DOMAIN_NAME]"
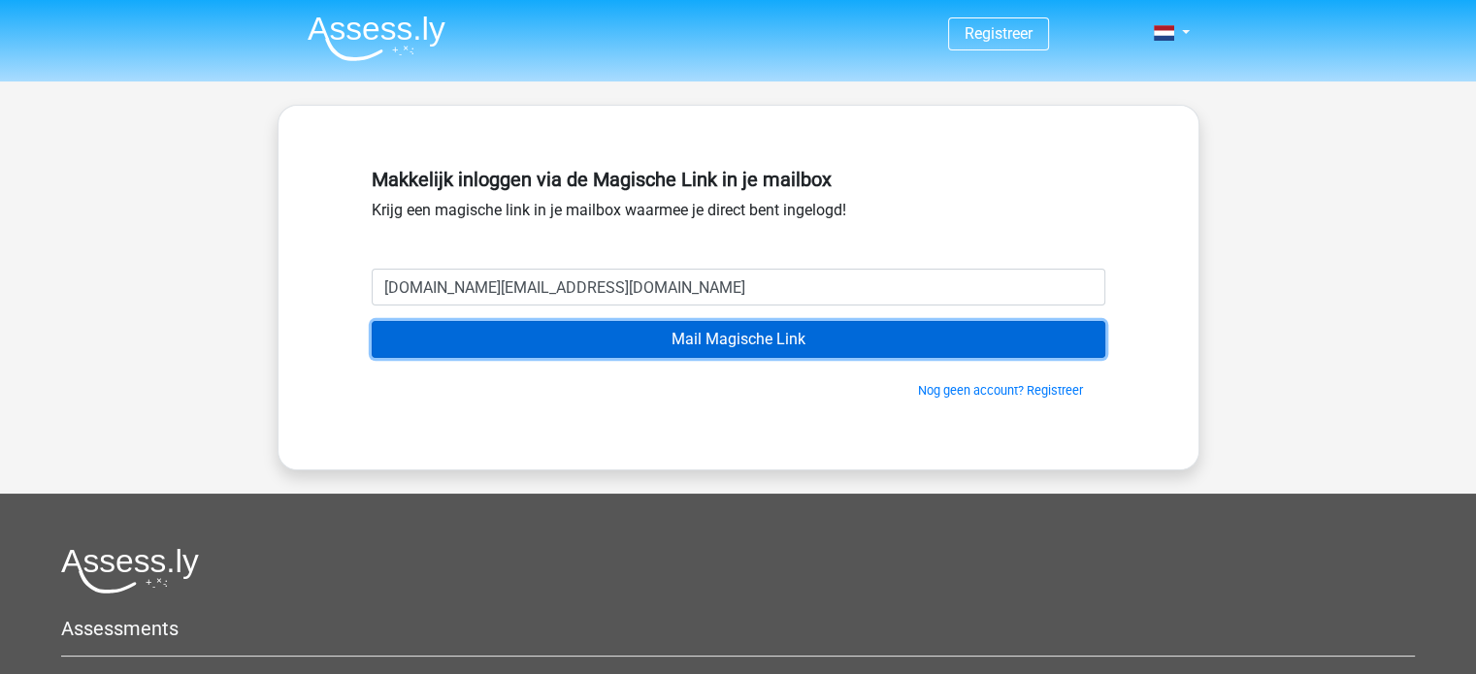
click at [615, 338] on input "Mail Magische Link" at bounding box center [738, 339] width 733 height 37
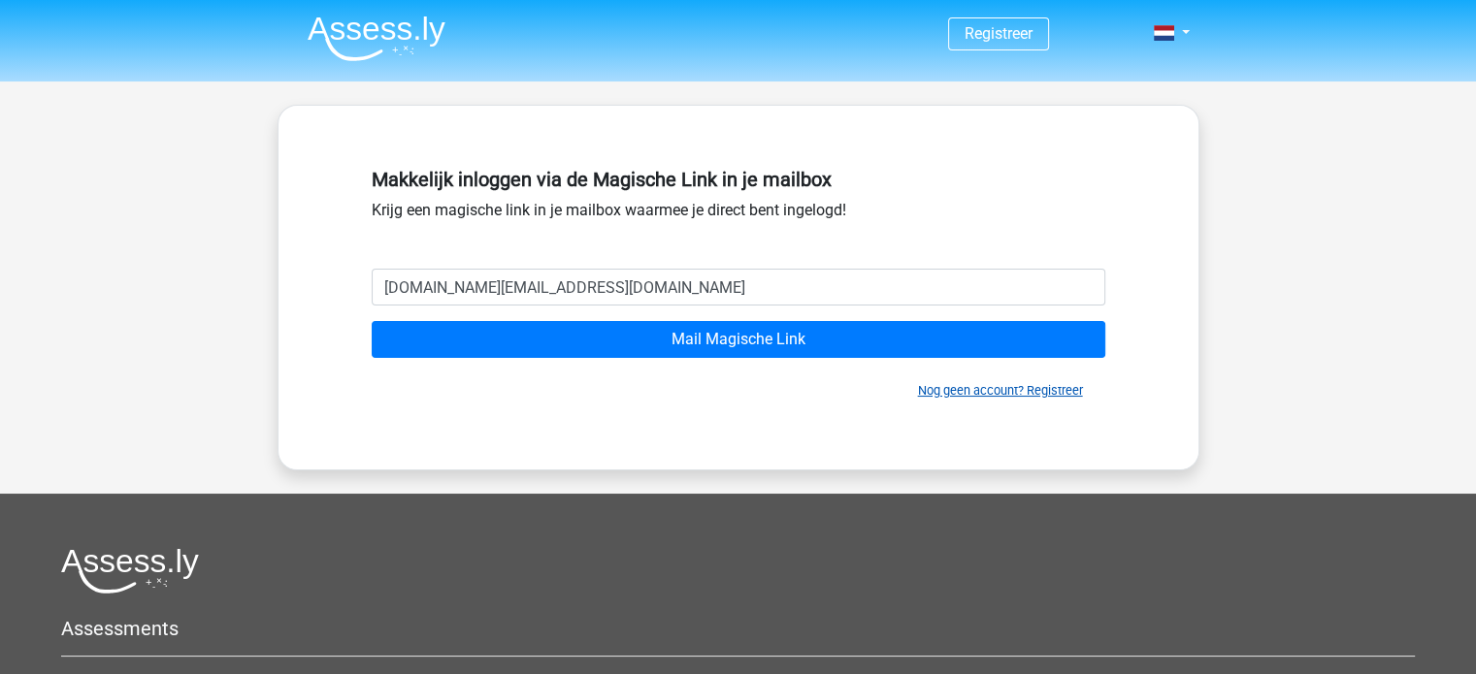
click at [951, 395] on link "Nog geen account? Registreer" at bounding box center [1000, 390] width 165 height 15
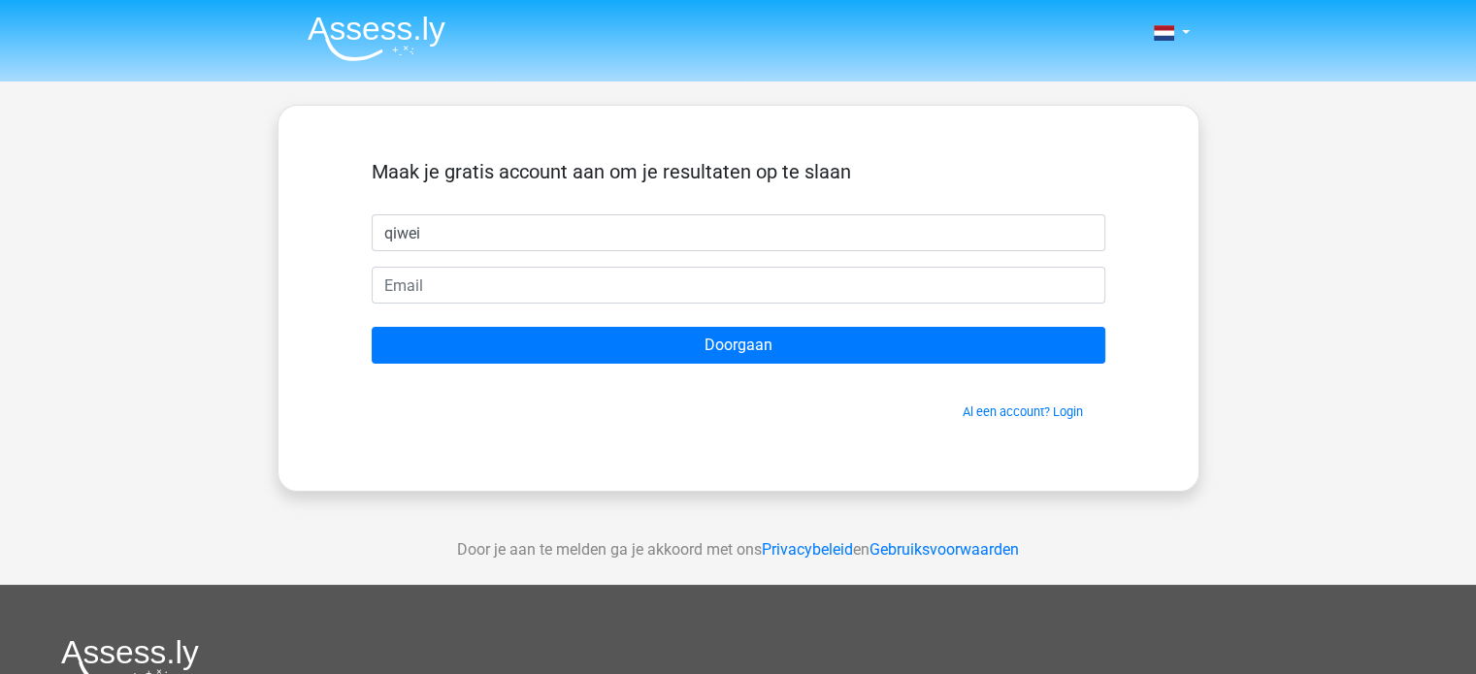
type input "qiwei"
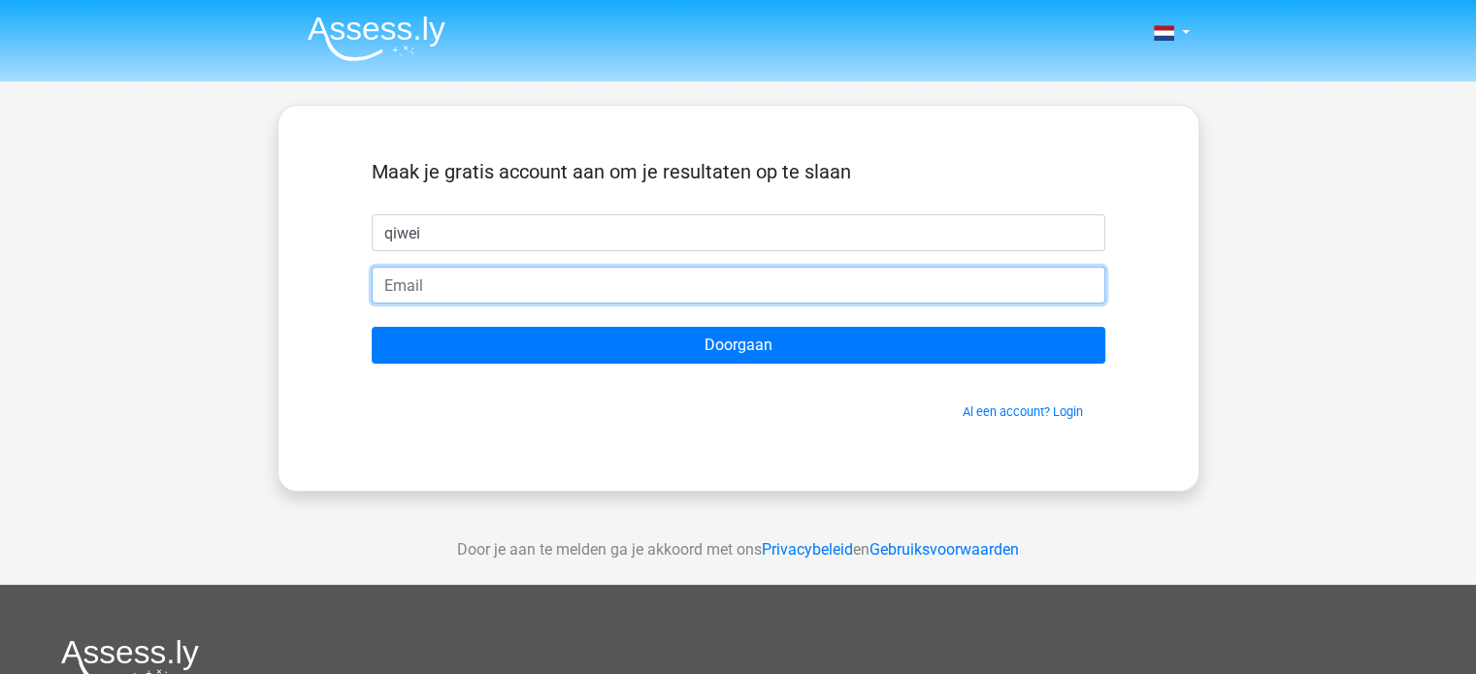
click at [438, 286] on input "email" at bounding box center [738, 285] width 733 height 37
type input "[EMAIL_ADDRESS][DOMAIN_NAME]"
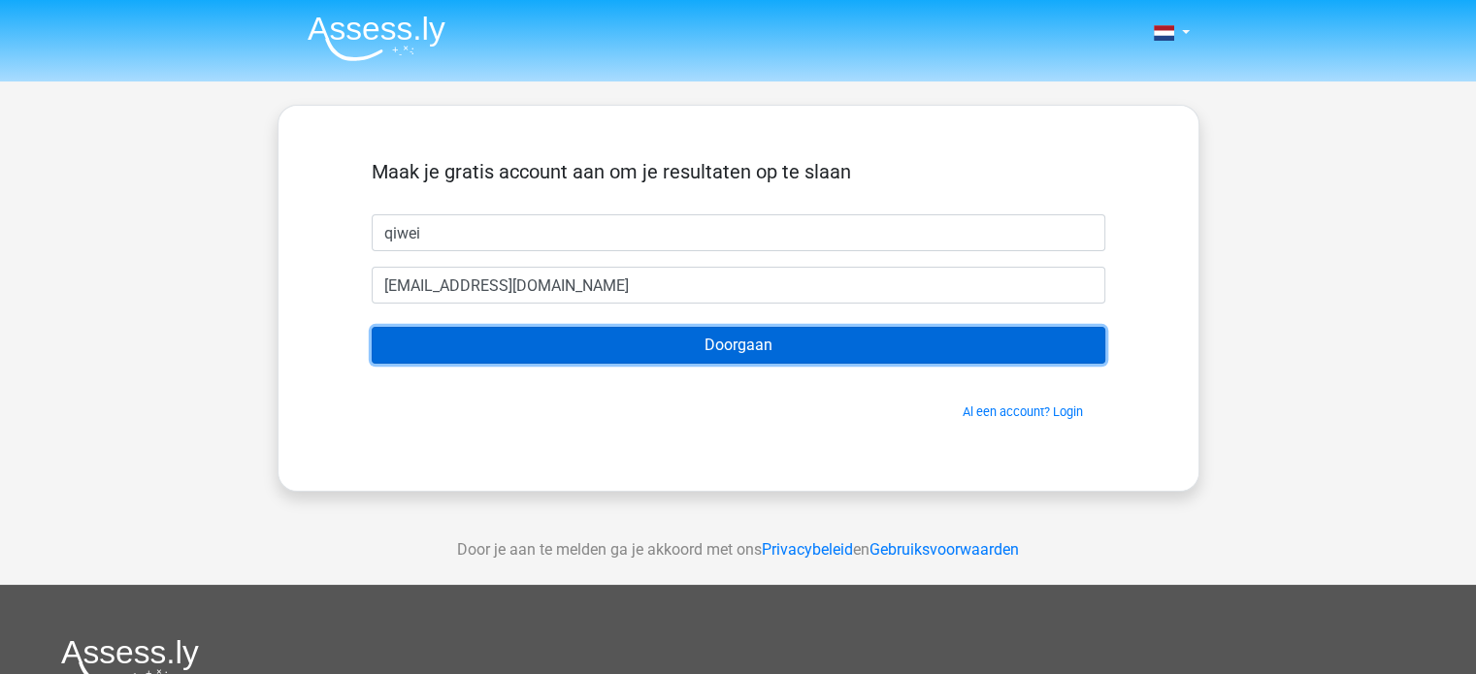
click at [504, 348] on input "Doorgaan" at bounding box center [738, 345] width 733 height 37
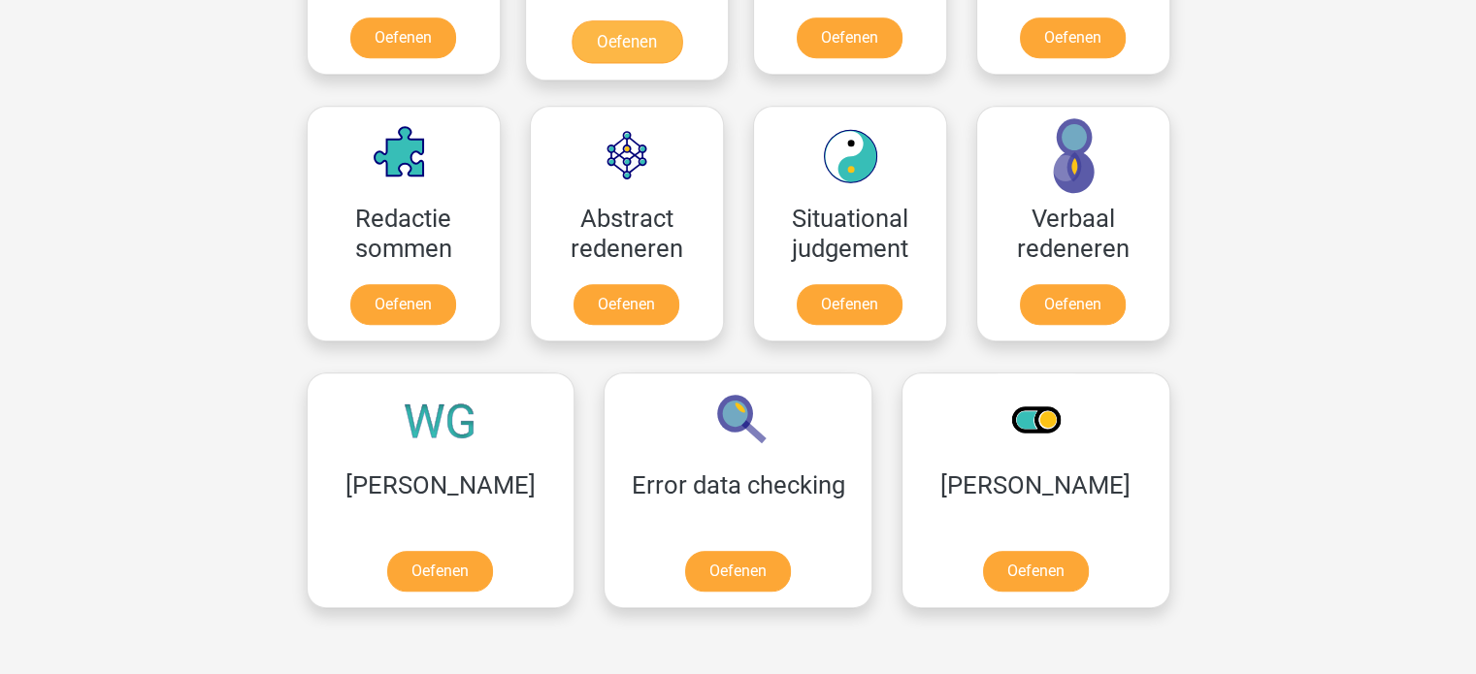
scroll to position [1339, 0]
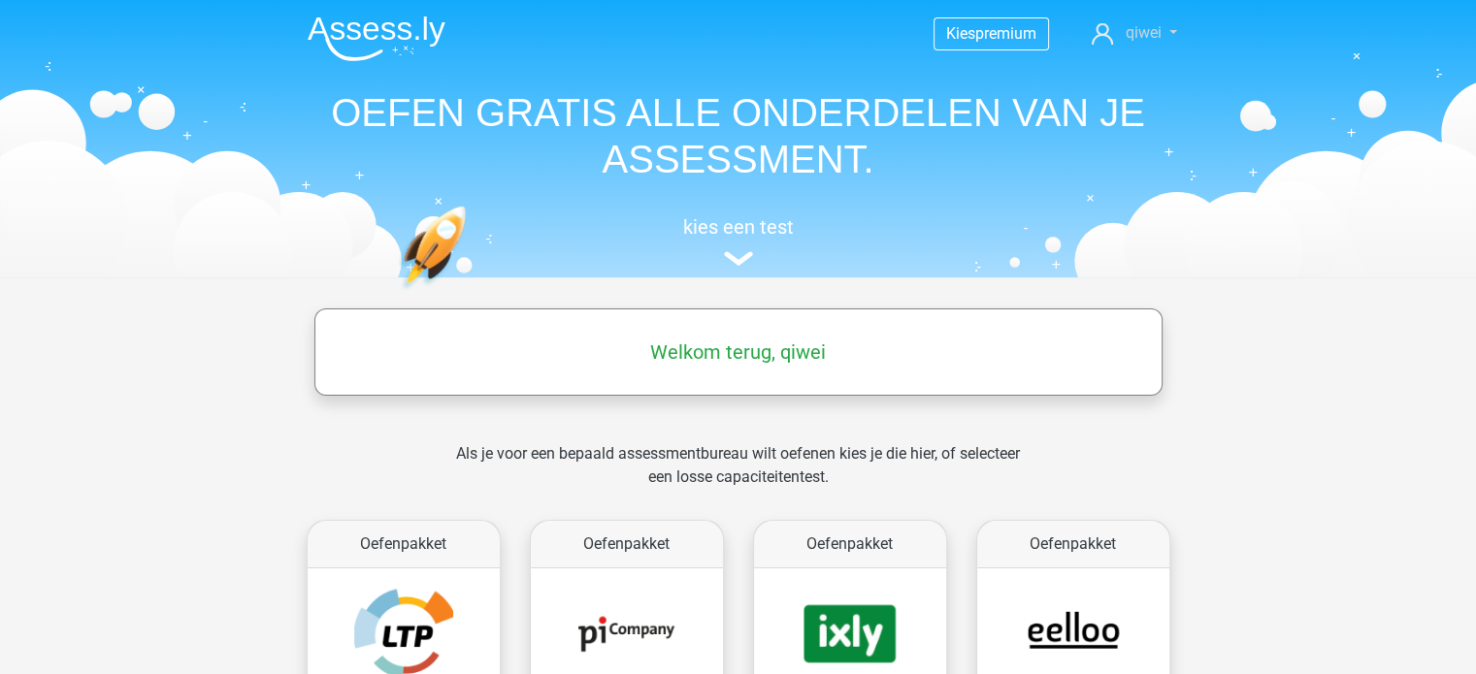
click at [1127, 42] on span "qiwei" at bounding box center [1142, 32] width 36 height 18
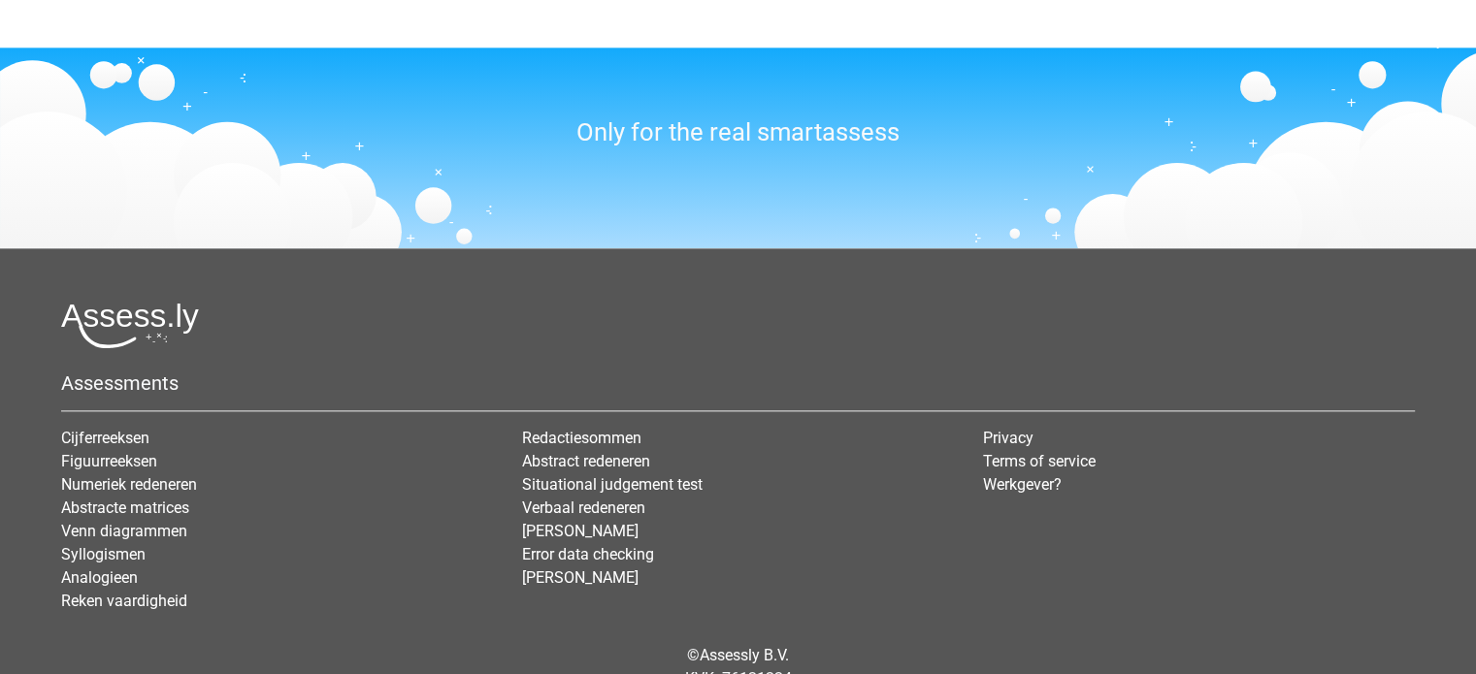
scroll to position [2449, 0]
